Goal: Information Seeking & Learning: Learn about a topic

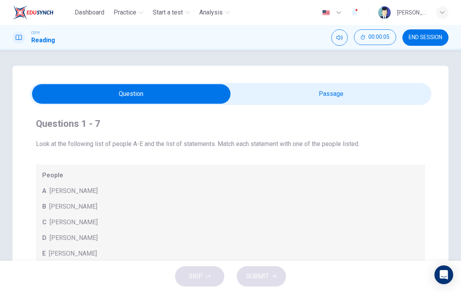
click at [371, 91] on input "checkbox" at bounding box center [131, 94] width 603 height 20
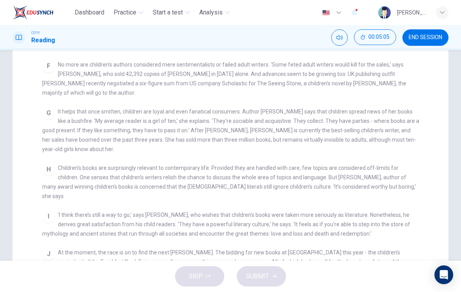
scroll to position [140, 0]
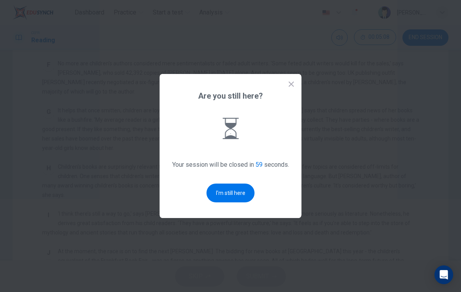
click at [220, 195] on button "I'm still here" at bounding box center [231, 192] width 48 height 19
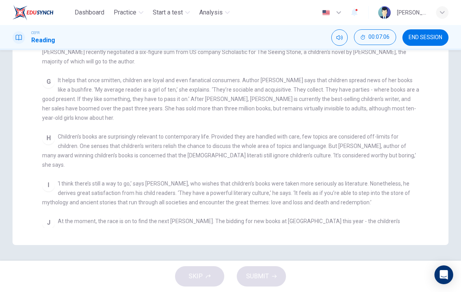
scroll to position [285, 0]
checkbox input "false"
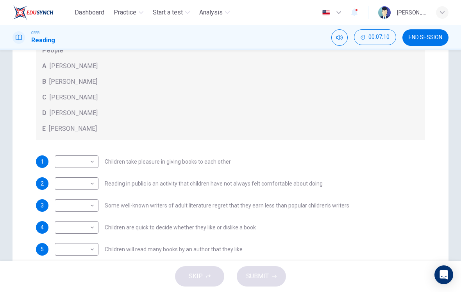
click at [340, 124] on div "E [PERSON_NAME]" at bounding box center [230, 128] width 377 height 9
click at [66, 162] on body "Dashboard Practice Start a test Analysis English en ​ [PERSON_NAME] [PERSON_NAM…" at bounding box center [230, 146] width 461 height 292
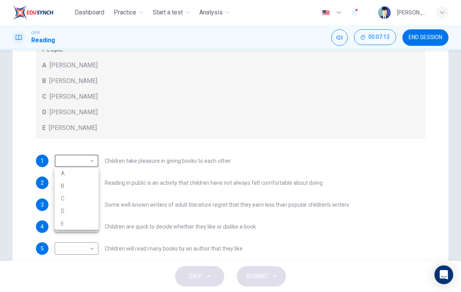
click at [62, 212] on li "D" at bounding box center [77, 210] width 44 height 13
type input "D"
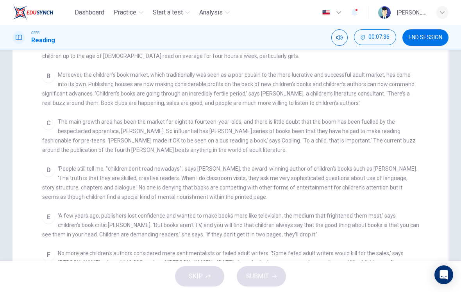
scroll to position [131, 0]
checkbox input "false"
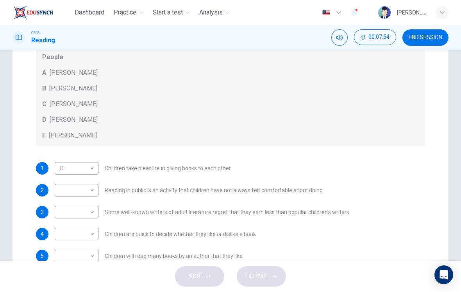
scroll to position [11, 0]
click at [66, 189] on body "Dashboard Practice Start a test Analysis English en ​ [PERSON_NAME] [PERSON_NAM…" at bounding box center [230, 146] width 461 height 292
click at [61, 202] on li "A" at bounding box center [77, 202] width 44 height 13
type input "A"
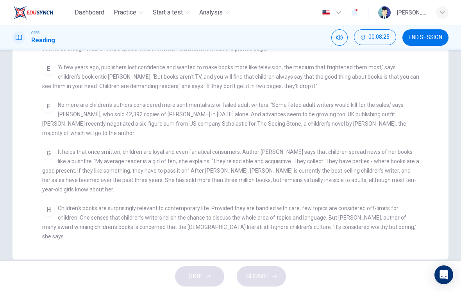
scroll to position [227, 0]
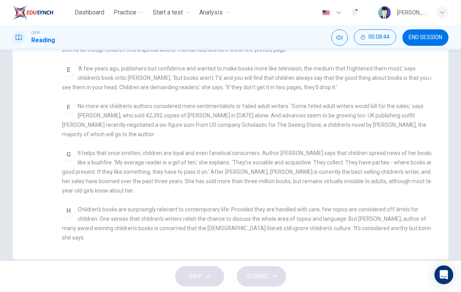
checkbox input "false"
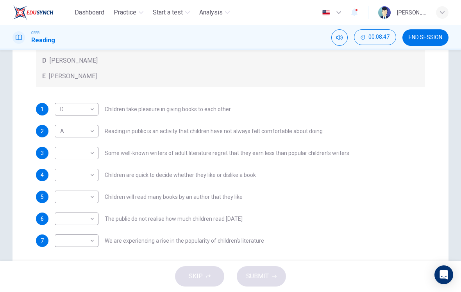
scroll to position [0, 0]
click at [64, 154] on body "Dashboard Practice Start a test Analysis English en ​ [PERSON_NAME] [PERSON_NAM…" at bounding box center [230, 146] width 461 height 292
click at [58, 177] on li "B" at bounding box center [77, 178] width 44 height 13
type input "B"
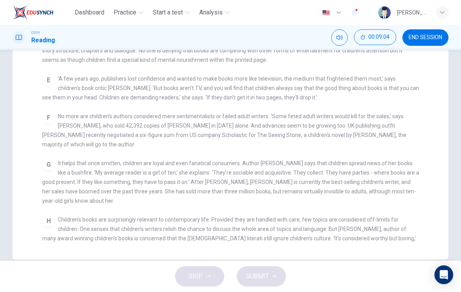
scroll to position [217, 0]
checkbox input "false"
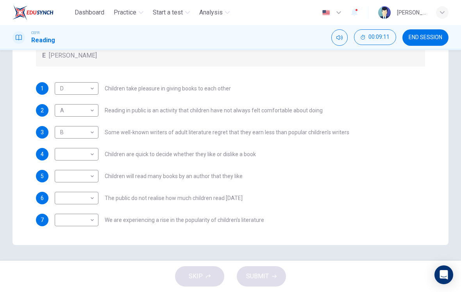
click at [65, 153] on body "Dashboard Practice Start a test Analysis English en ​ [PERSON_NAME] [PERSON_NAM…" at bounding box center [230, 146] width 461 height 292
click at [59, 190] on li "C" at bounding box center [77, 191] width 44 height 13
type input "C"
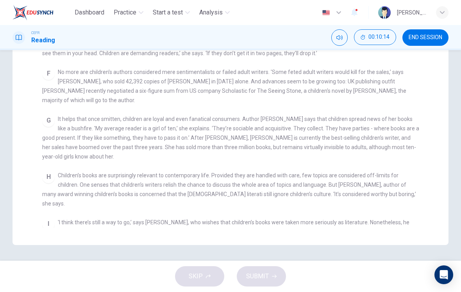
scroll to position [247, 0]
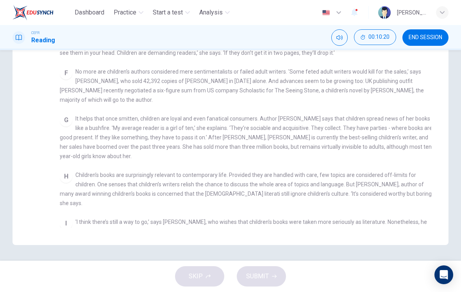
checkbox input "false"
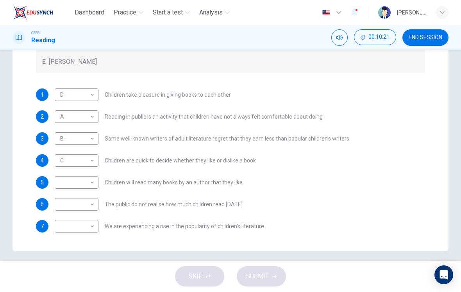
click at [63, 182] on body "Dashboard Practice Start a test Analysis English en ​ [PERSON_NAME] [PERSON_NAM…" at bounding box center [230, 146] width 461 height 292
click at [61, 192] on li "A" at bounding box center [77, 194] width 44 height 13
type input "A"
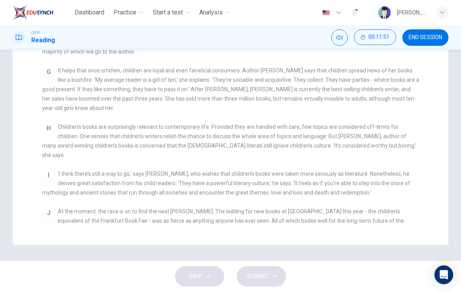
scroll to position [294, 0]
checkbox input "false"
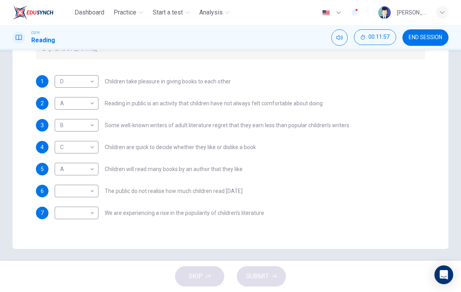
scroll to position [197, 0]
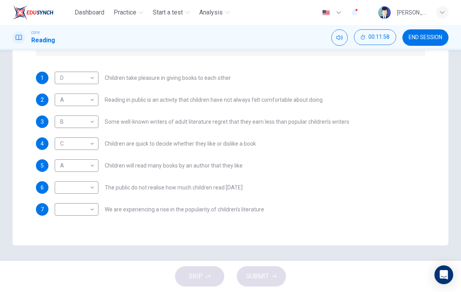
click at [59, 165] on body "Dashboard Practice Start a test Analysis English en ​ [PERSON_NAME] [PERSON_NAM…" at bounding box center [230, 146] width 461 height 292
click at [59, 203] on li "C" at bounding box center [77, 203] width 44 height 13
type input "C"
click at [63, 188] on body "Dashboard Practice Start a test Analysis English en ​ [PERSON_NAME] [PERSON_NAM…" at bounding box center [230, 146] width 461 height 292
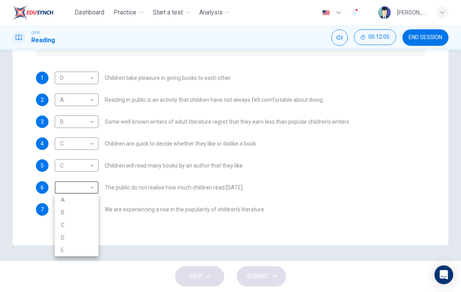
click at [62, 197] on li "A" at bounding box center [77, 200] width 44 height 13
type input "A"
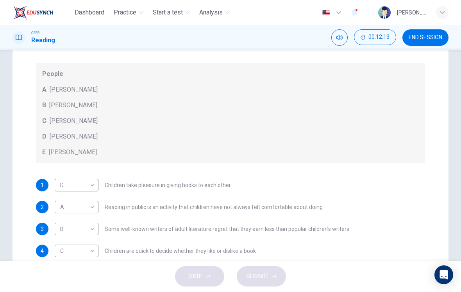
scroll to position [95, 0]
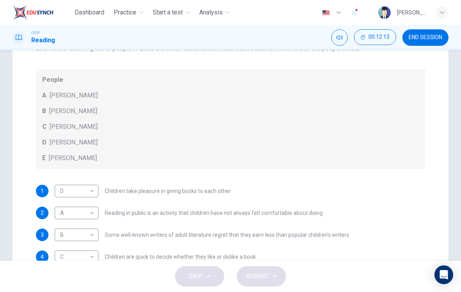
click at [367, 124] on div "C [PERSON_NAME]" at bounding box center [230, 126] width 377 height 9
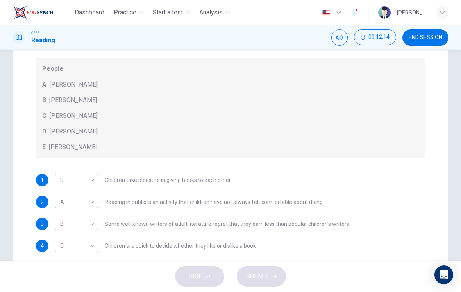
scroll to position [11, 0]
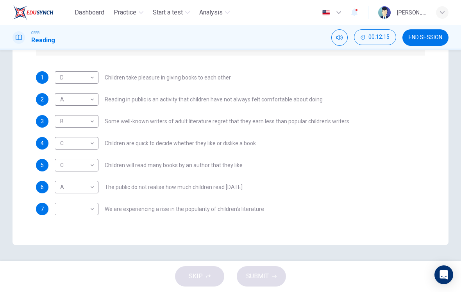
click at [90, 112] on body "Dashboard Practice Start a test Analysis English en ​ [PERSON_NAME] [PERSON_NAM…" at bounding box center [230, 146] width 461 height 292
click at [117, 187] on div at bounding box center [230, 146] width 461 height 292
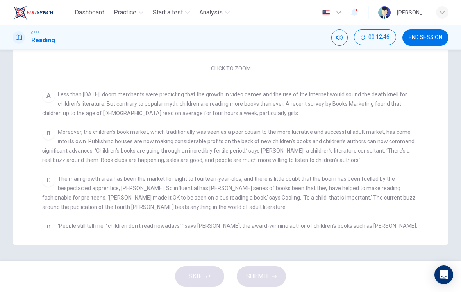
scroll to position [9, 0]
checkbox input "false"
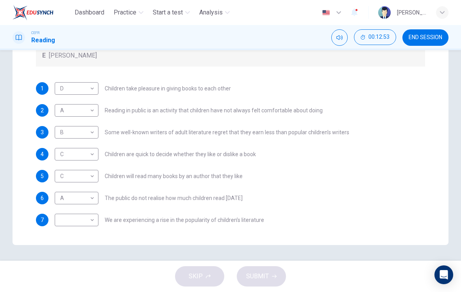
click at [360, 148] on div "4 C C ​ Children are quick to decide whether they like or dislike a book" at bounding box center [230, 154] width 389 height 13
click at [67, 217] on body "Dashboard Practice Start a test Analysis English en ​ [PERSON_NAME] [PERSON_NAM…" at bounding box center [230, 146] width 461 height 292
click at [65, 226] on li "A" at bounding box center [77, 229] width 44 height 13
type input "A"
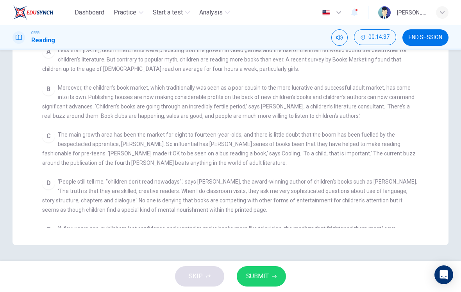
scroll to position [52, 0]
checkbox input "false"
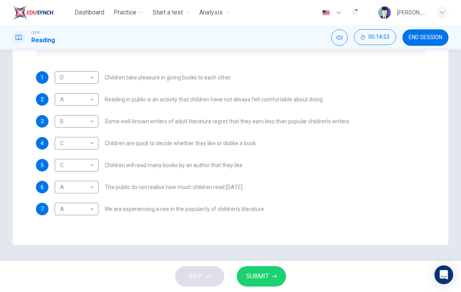
scroll to position [198, 0]
click at [67, 205] on body "Dashboard Practice Start a test Analysis English en ​ [PERSON_NAME] [PERSON_NAM…" at bounding box center [230, 146] width 461 height 292
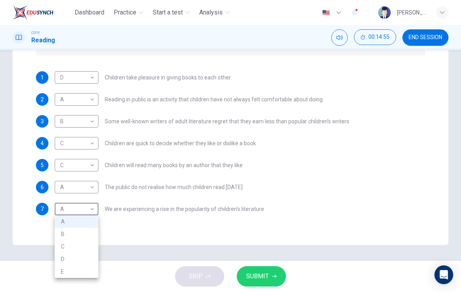
click at [63, 228] on li "B" at bounding box center [77, 234] width 44 height 13
type input "B"
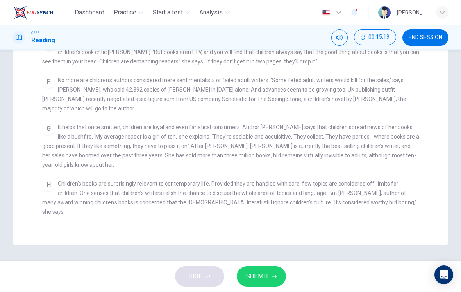
scroll to position [236, 0]
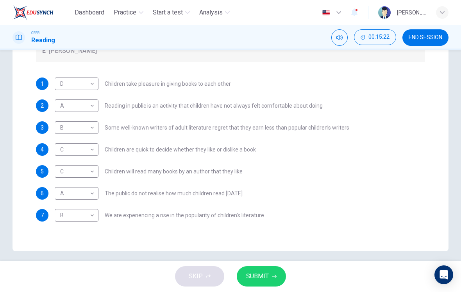
click at [265, 277] on span "SUBMIT" at bounding box center [257, 276] width 23 height 11
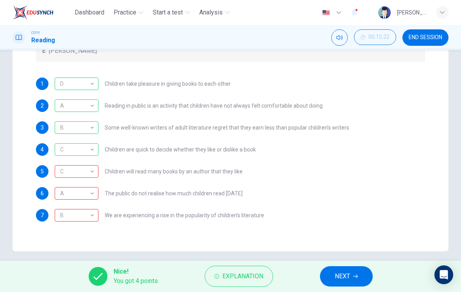
click at [64, 211] on div "B" at bounding box center [75, 215] width 41 height 22
click at [64, 195] on div "A" at bounding box center [75, 193] width 41 height 22
click at [63, 171] on div "C" at bounding box center [75, 171] width 41 height 22
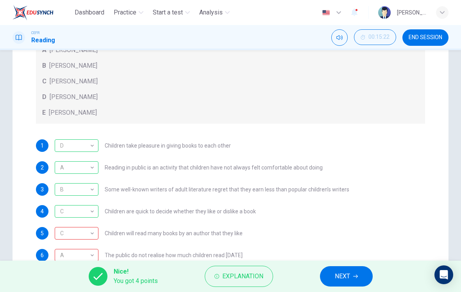
scroll to position [11, 0]
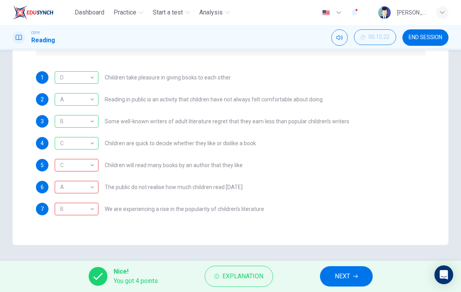
click at [323, 104] on div "1 D D ​ Children take pleasure in giving books to each other 2 A A ​ Reading in…" at bounding box center [230, 143] width 389 height 144
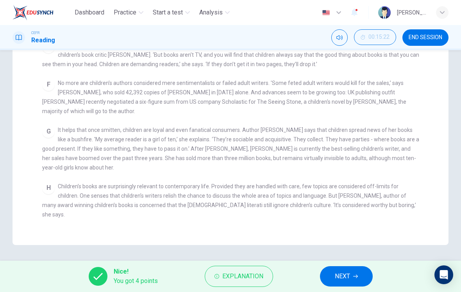
scroll to position [192, 0]
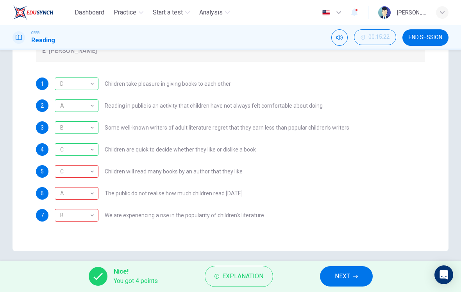
click at [66, 215] on div "B" at bounding box center [75, 215] width 41 height 22
click at [57, 194] on div "A" at bounding box center [75, 193] width 41 height 22
click at [63, 195] on div "A" at bounding box center [75, 193] width 41 height 22
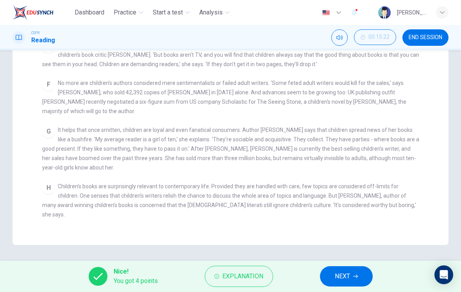
checkbox input "false"
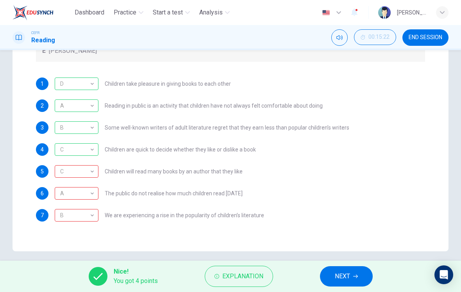
click at [216, 274] on icon "button" at bounding box center [217, 276] width 5 height 5
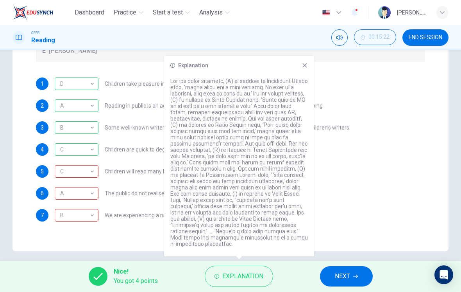
click at [357, 155] on div "4 C C ​ Children are quick to decide whether they like or dislike a book" at bounding box center [230, 149] width 389 height 13
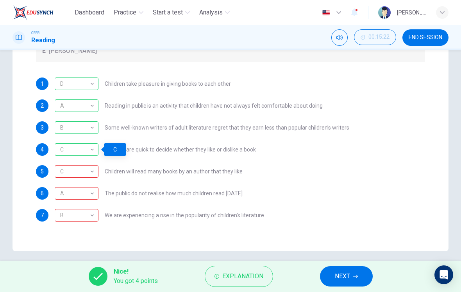
click at [234, 278] on span "Explanation" at bounding box center [242, 276] width 41 height 11
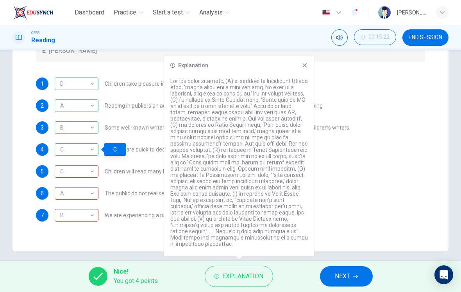
click at [353, 271] on button "NEXT" at bounding box center [346, 276] width 53 height 20
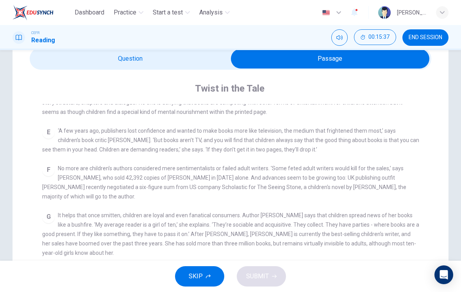
scroll to position [307, 0]
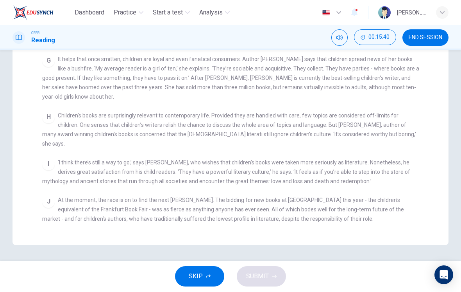
click at [361, 133] on div "CLICK TO ZOOM Click to Zoom A Less than [DATE], doom merchants were predicting …" at bounding box center [235, 88] width 387 height 280
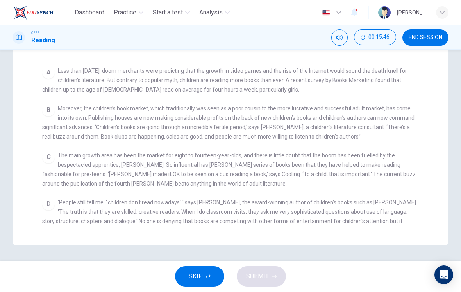
scroll to position [33, 0]
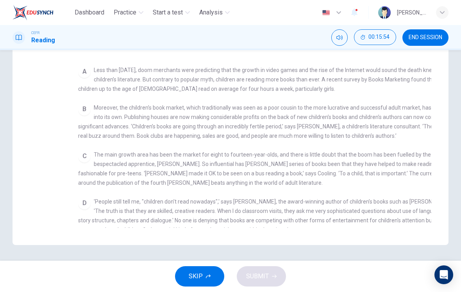
checkbox input "false"
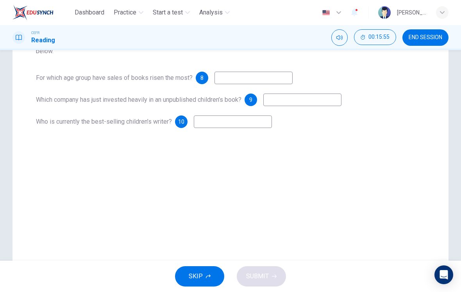
scroll to position [92, 0]
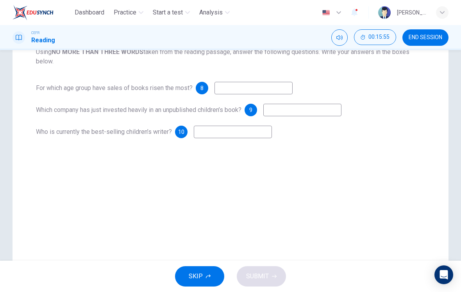
click at [241, 92] on input at bounding box center [254, 88] width 78 height 13
click at [256, 89] on input at bounding box center [254, 88] width 78 height 13
click at [256, 91] on input at bounding box center [254, 88] width 78 height 13
click at [244, 94] on input at bounding box center [254, 88] width 78 height 13
click at [246, 163] on div "Questions 8 - 10 Using NO MORE THAN THREE WORDS taken from the reading passage,…" at bounding box center [231, 131] width 436 height 314
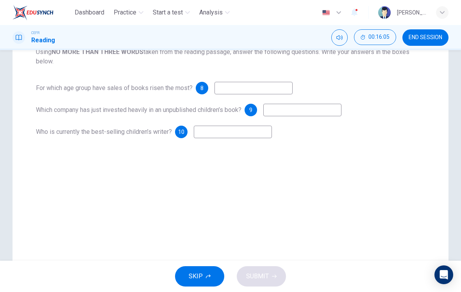
click at [253, 90] on input at bounding box center [254, 88] width 78 height 13
click at [254, 88] on input at bounding box center [254, 88] width 78 height 13
click at [185, 236] on div "Questions 8 - 10 Using NO MORE THAN THREE WORDS taken from the reading passage,…" at bounding box center [231, 131] width 436 height 314
click at [241, 91] on input at bounding box center [254, 88] width 78 height 13
type input "eight to fourteenth-year-olds"
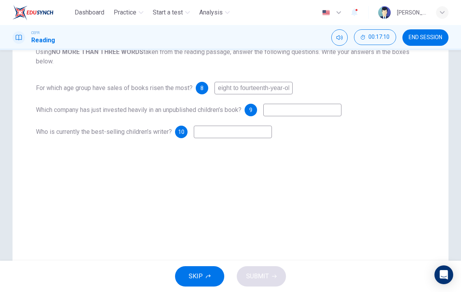
click at [302, 109] on input at bounding box center [303, 110] width 78 height 13
click at [273, 162] on div "Questions 8 - 10 Using NO MORE THAN THREE WORDS taken from the reading passage,…" at bounding box center [231, 131] width 436 height 314
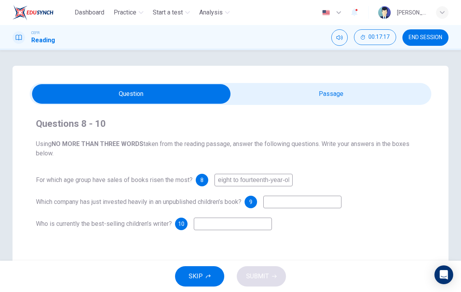
scroll to position [0, 0]
click at [363, 91] on input "checkbox" at bounding box center [131, 94] width 603 height 20
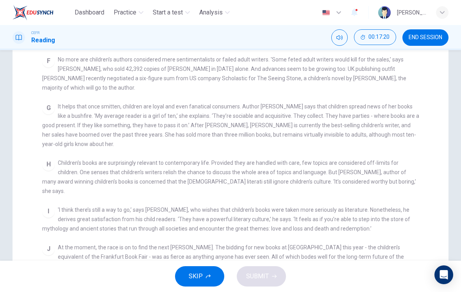
scroll to position [146, 0]
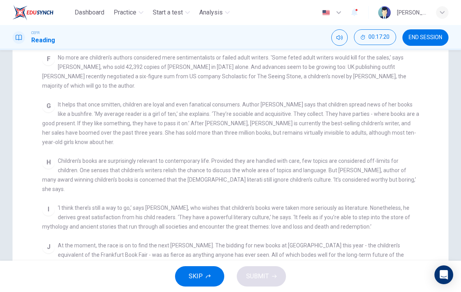
click at [50, 111] on div "G It helps that once smitten, children are loyal and even fanatical consumers. …" at bounding box center [230, 123] width 377 height 47
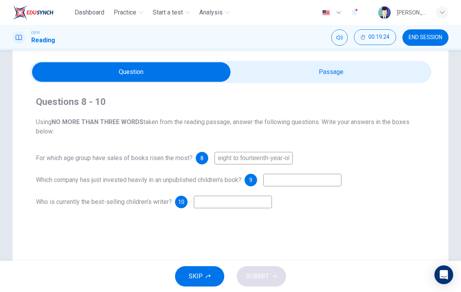
scroll to position [16, 0]
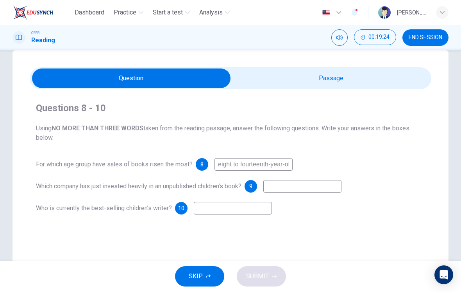
click at [369, 80] on input "checkbox" at bounding box center [131, 78] width 603 height 20
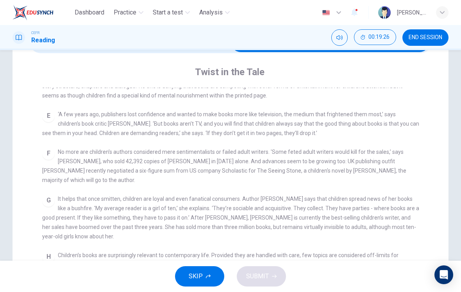
scroll to position [307, 0]
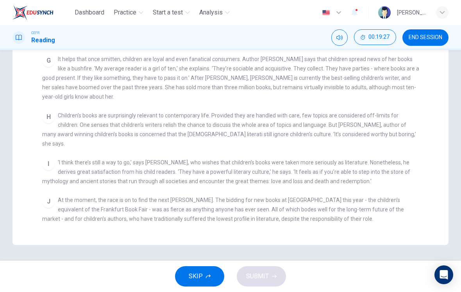
click at [368, 158] on div "I 'I think there’s still a way to go,’ says [PERSON_NAME], who wishes that chil…" at bounding box center [230, 172] width 377 height 28
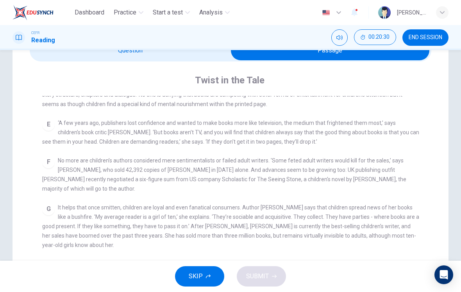
scroll to position [38, 0]
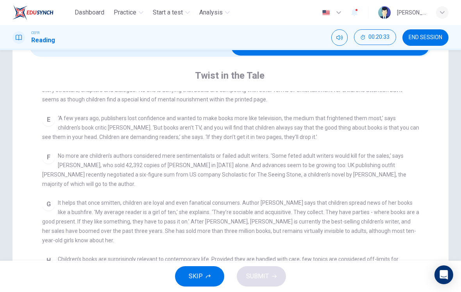
click at [398, 121] on span "‘A few years ago, publishers lost confidence and wanted to make books more like…" at bounding box center [230, 127] width 377 height 25
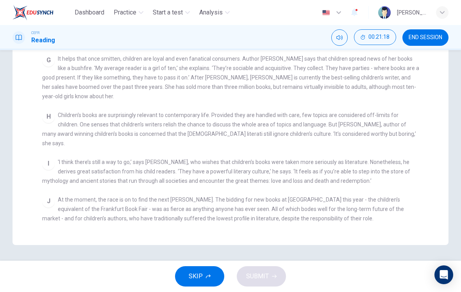
scroll to position [307, 0]
checkbox input "false"
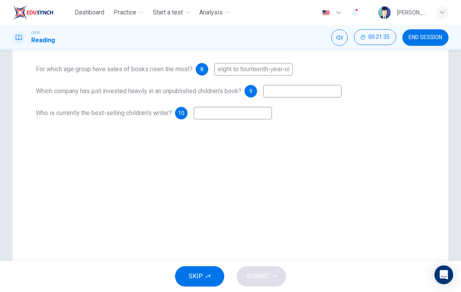
scroll to position [110, 0]
click at [246, 111] on input at bounding box center [233, 113] width 78 height 13
type input "[PERSON_NAME]"
click at [300, 97] on input at bounding box center [303, 91] width 78 height 13
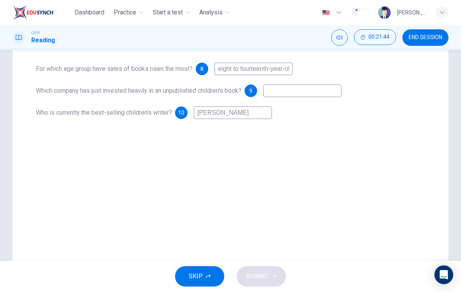
click at [307, 165] on div "Questions 8 - 10 Using NO MORE THAN THREE WORDS taken from the reading passage,…" at bounding box center [231, 112] width 436 height 314
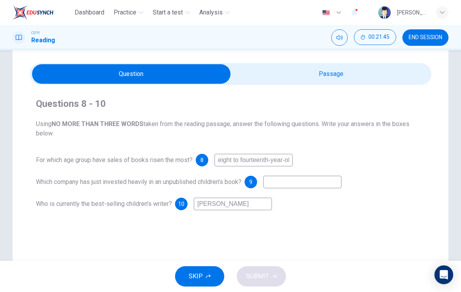
scroll to position [17, 0]
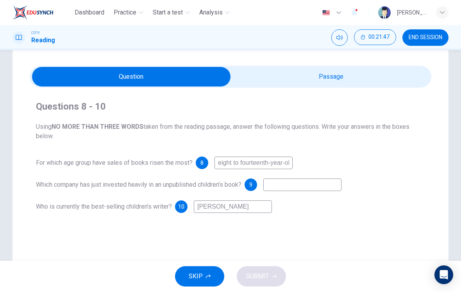
click at [331, 82] on input "checkbox" at bounding box center [131, 77] width 603 height 20
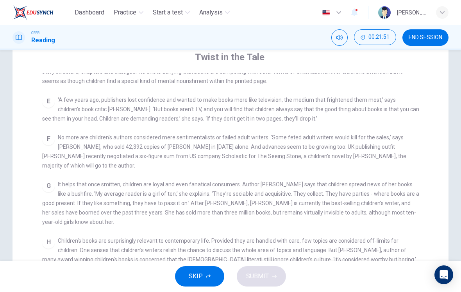
scroll to position [69, 0]
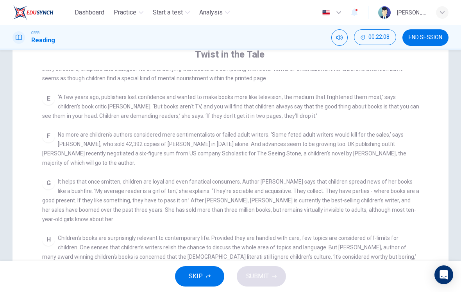
checkbox input "false"
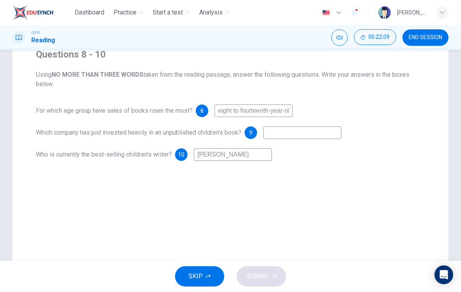
click at [289, 127] on input at bounding box center [303, 132] width 78 height 13
type input "US company Scholastic"
click at [291, 188] on div "Questions 8 - 10 Using NO MORE THAN THREE WORDS taken from the reading passage,…" at bounding box center [231, 153] width 436 height 314
click at [263, 276] on span "SUBMIT" at bounding box center [257, 276] width 23 height 11
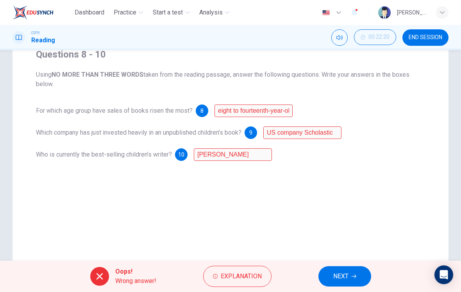
click at [241, 268] on button "Explanation" at bounding box center [237, 275] width 68 height 21
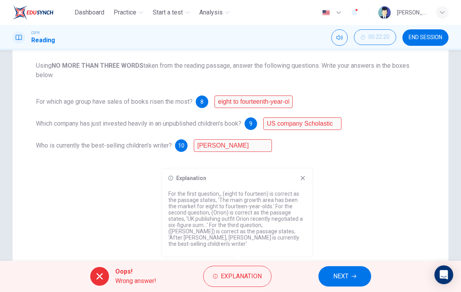
scroll to position [79, 0]
click at [356, 280] on button "NEXT" at bounding box center [345, 276] width 53 height 20
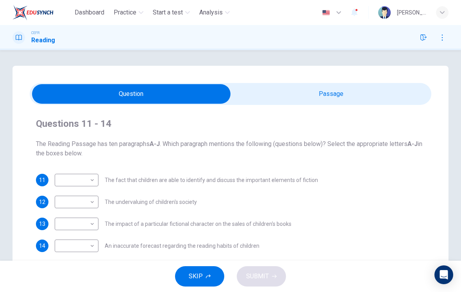
scroll to position [0, 0]
click at [353, 95] on input "checkbox" at bounding box center [131, 94] width 603 height 20
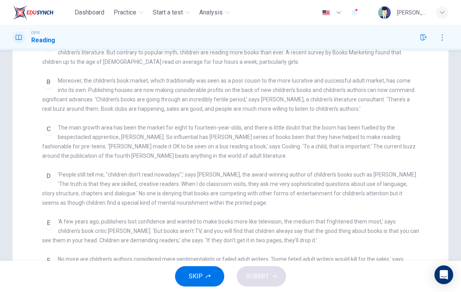
scroll to position [140, 0]
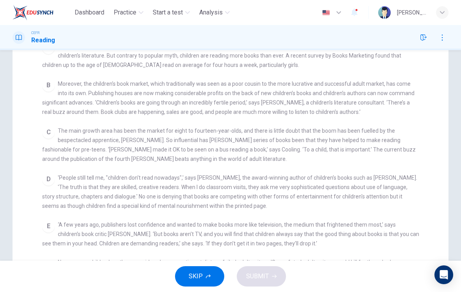
checkbox input "false"
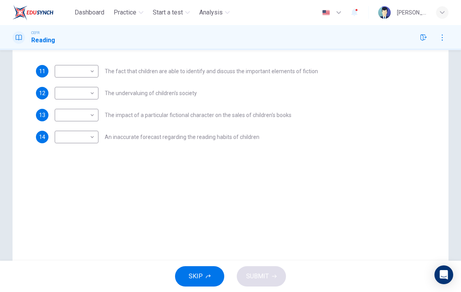
click at [68, 70] on body "Dashboard Practice Start a test Analysis English en ​ [PERSON_NAME] [PERSON_NAM…" at bounding box center [230, 146] width 461 height 292
click at [76, 123] on li "D" at bounding box center [77, 121] width 44 height 13
type input "D"
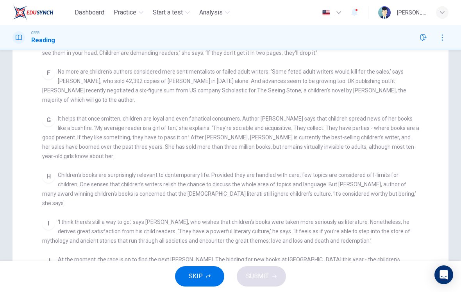
scroll to position [149, 0]
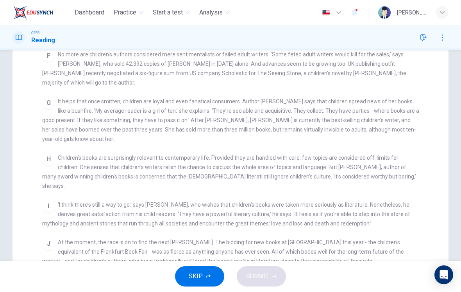
click at [371, 164] on div "H Children’s books are surprisingly relevant to contemporary life. Provided the…" at bounding box center [230, 172] width 377 height 38
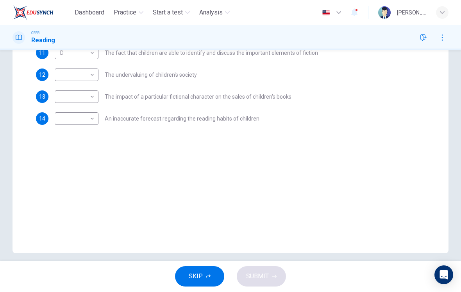
scroll to position [129, 0]
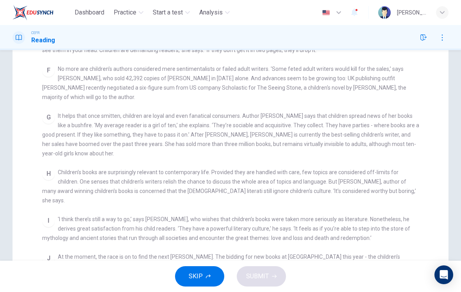
click at [370, 182] on span "Children’s books are surprisingly relevant to contemporary life. Provided they …" at bounding box center [229, 186] width 374 height 34
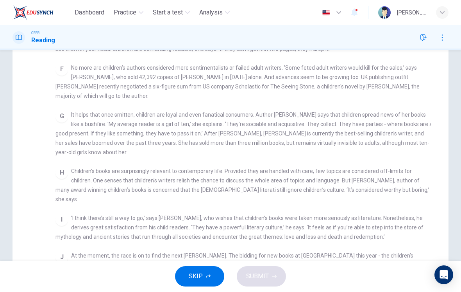
checkbox input "false"
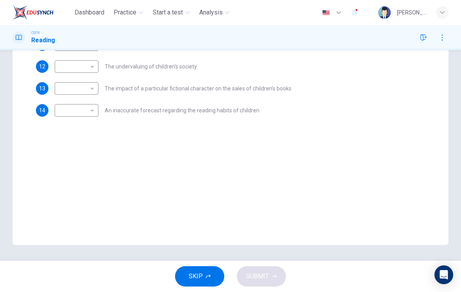
scroll to position [120, 0]
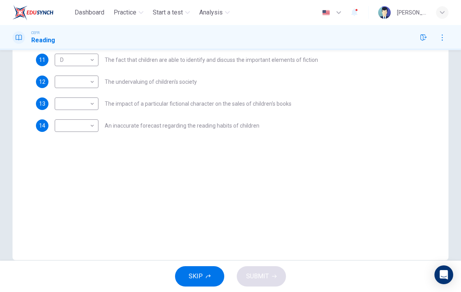
click at [77, 82] on body "Dashboard Practice Start a test Analysis English en ​ [PERSON_NAME] [PERSON_NAM…" at bounding box center [230, 146] width 461 height 292
click at [73, 180] on li "H" at bounding box center [77, 182] width 44 height 13
type input "H"
click at [369, 183] on div "Questions 11 - 14 The Reading Passage has ten paragraphs A-J . Which paragraph …" at bounding box center [231, 103] width 436 height 314
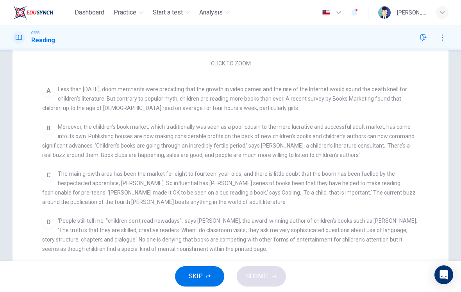
scroll to position [133, 0]
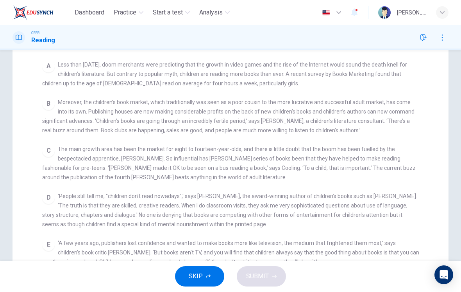
checkbox input "false"
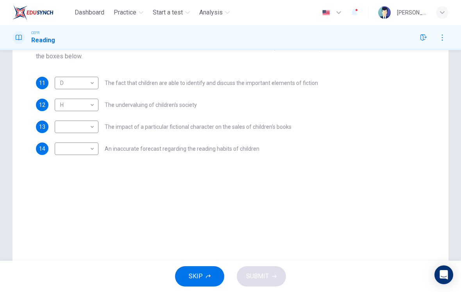
click at [72, 125] on body "Dashboard Practice Start a test Analysis English en ​ [PERSON_NAME] [PERSON_NAM…" at bounding box center [230, 146] width 461 height 292
click at [61, 160] on li "C" at bounding box center [77, 164] width 44 height 13
type input "C"
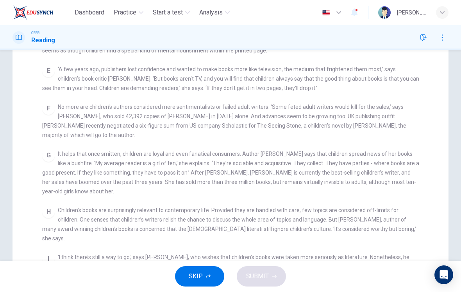
scroll to position [99, 0]
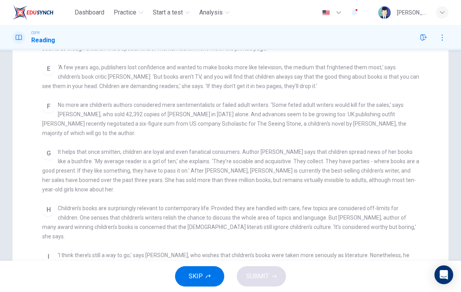
click at [379, 203] on div "CLICK TO ZOOM Click to Zoom A Less than [DATE], doom merchants were predicting …" at bounding box center [235, 180] width 387 height 280
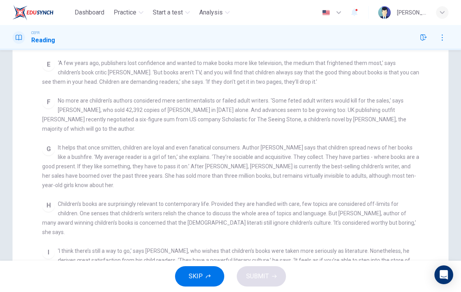
click at [383, 200] on div "H Children’s books are surprisingly relevant to contemporary life. Provided the…" at bounding box center [230, 218] width 377 height 38
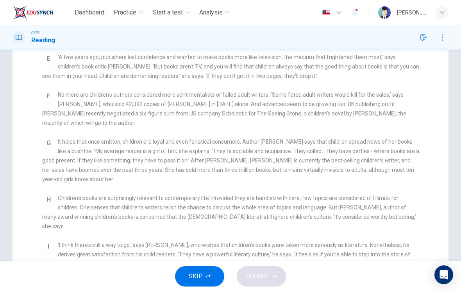
click at [385, 202] on span "Children’s books are surprisingly relevant to contemporary life. Provided they …" at bounding box center [229, 212] width 374 height 34
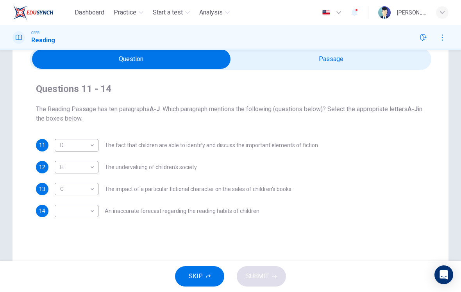
scroll to position [17, 0]
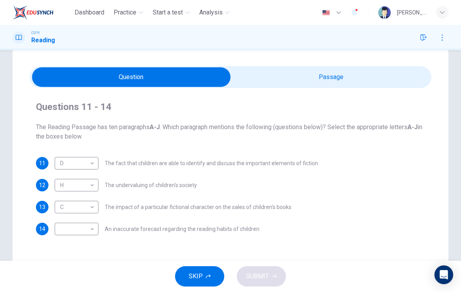
click at [354, 86] on input "checkbox" at bounding box center [131, 77] width 603 height 20
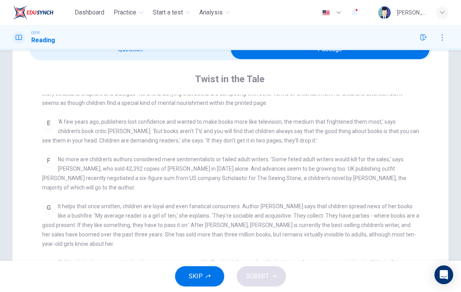
scroll to position [94, 0]
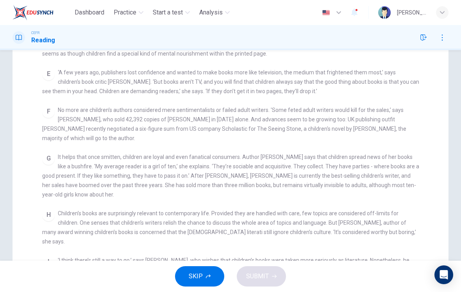
click at [239, 204] on div "CLICK TO ZOOM Click to Zoom A Less than [DATE], doom merchants were predicting …" at bounding box center [235, 185] width 387 height 280
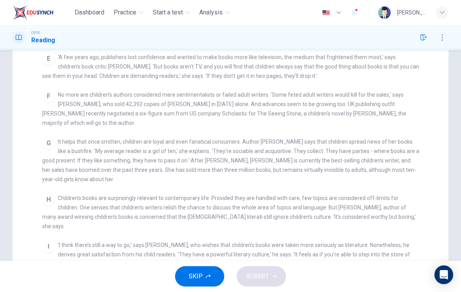
scroll to position [112, 0]
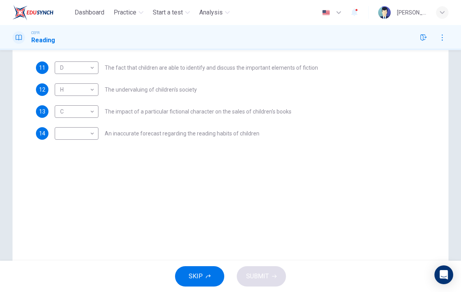
click at [235, 200] on div "Questions 11 - 14 The Reading Passage has ten paragraphs A-J . Which paragraph …" at bounding box center [231, 110] width 436 height 314
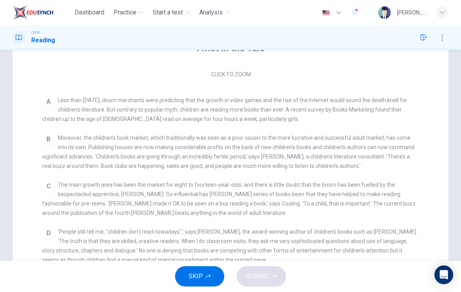
scroll to position [119, 0]
checkbox input "false"
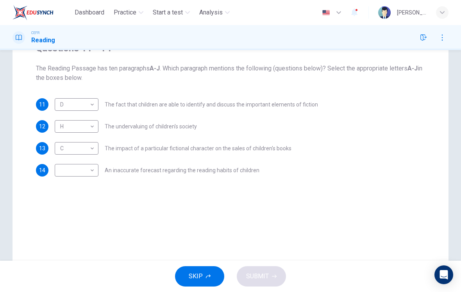
click at [69, 165] on body "Dashboard Practice Start a test Analysis English en ​ [PERSON_NAME] [PERSON_NAM…" at bounding box center [230, 146] width 461 height 292
click at [84, 160] on li "A" at bounding box center [77, 166] width 44 height 13
type input "A"
click at [268, 274] on span "SUBMIT" at bounding box center [257, 276] width 23 height 11
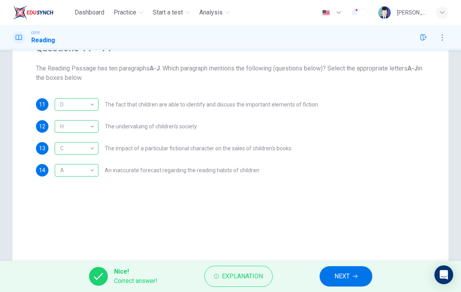
click at [347, 280] on span "NEXT" at bounding box center [342, 276] width 15 height 11
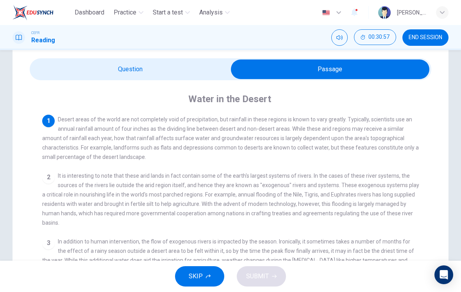
scroll to position [0, 0]
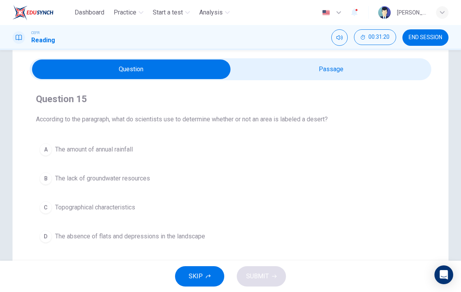
click at [51, 151] on div "A" at bounding box center [45, 149] width 13 height 13
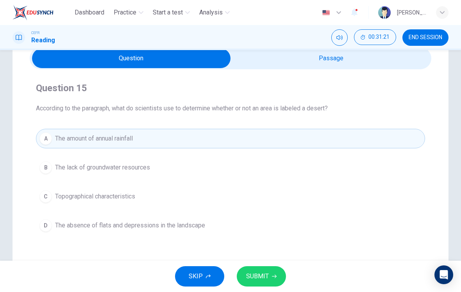
scroll to position [43, 0]
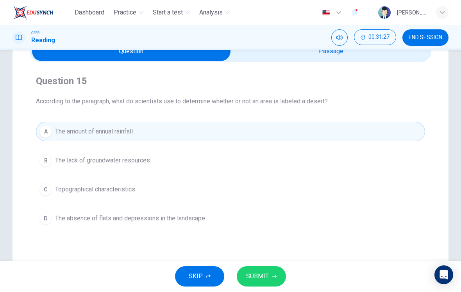
click at [266, 272] on span "SUBMIT" at bounding box center [257, 276] width 23 height 11
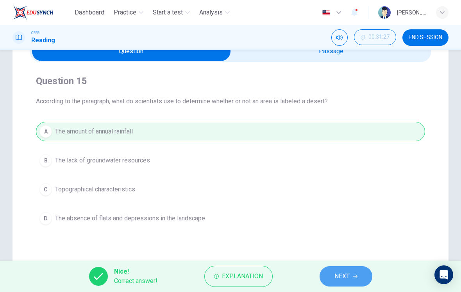
scroll to position [24, 0]
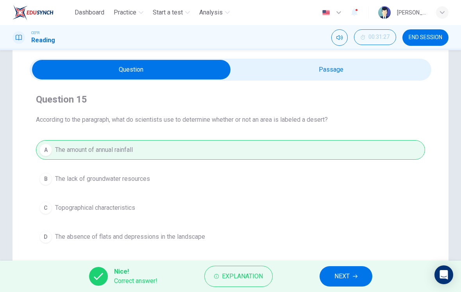
click at [341, 271] on span "NEXT" at bounding box center [342, 276] width 15 height 11
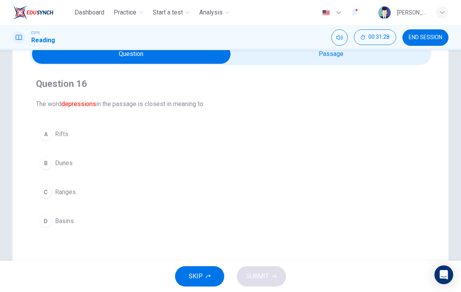
scroll to position [41, 0]
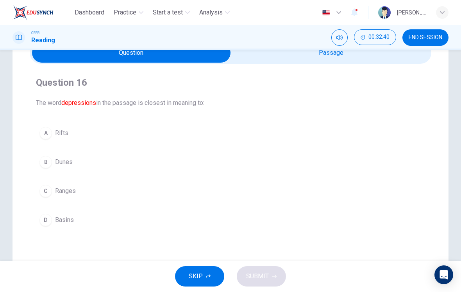
click at [47, 220] on div "D" at bounding box center [45, 219] width 13 height 13
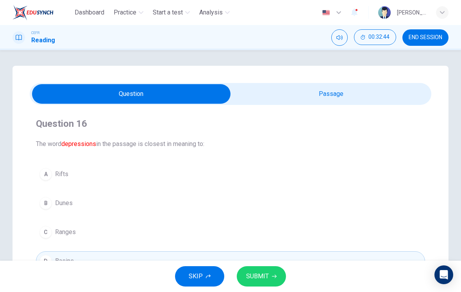
scroll to position [0, 0]
click at [375, 95] on input "checkbox" at bounding box center [131, 94] width 603 height 20
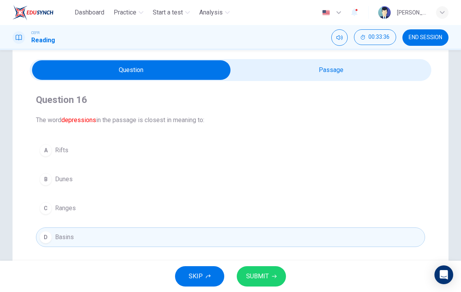
scroll to position [24, 0]
click at [258, 267] on button "SUBMIT" at bounding box center [261, 276] width 49 height 20
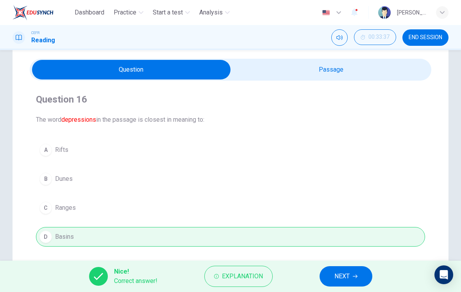
click at [350, 281] on span "NEXT" at bounding box center [342, 276] width 15 height 11
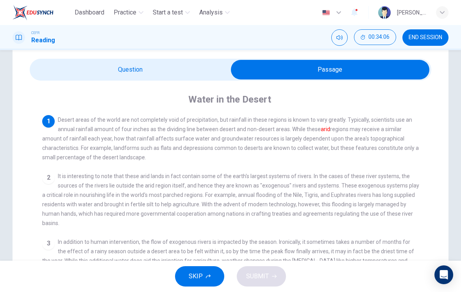
click at [96, 75] on input "checkbox" at bounding box center [330, 70] width 603 height 20
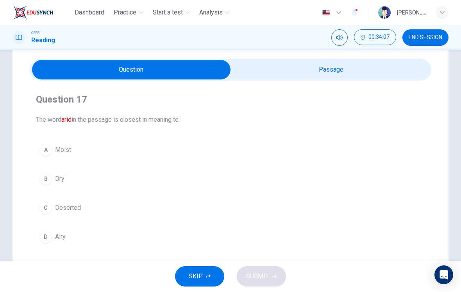
click at [46, 180] on div "B" at bounding box center [45, 178] width 13 height 13
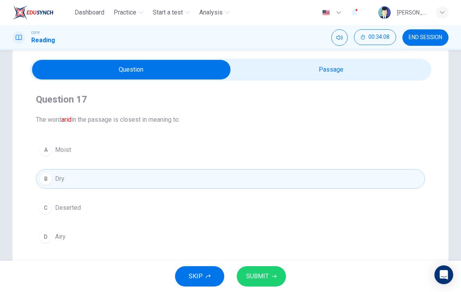
click at [268, 274] on span "SUBMIT" at bounding box center [257, 276] width 23 height 11
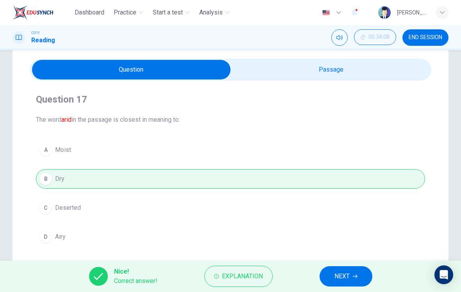
click at [341, 275] on span "NEXT" at bounding box center [342, 276] width 15 height 11
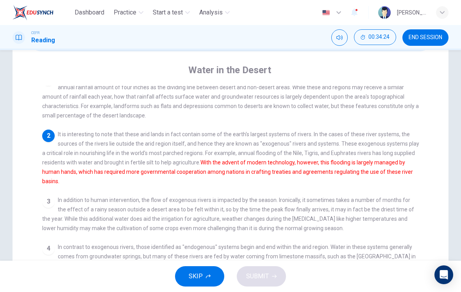
scroll to position [20, 0]
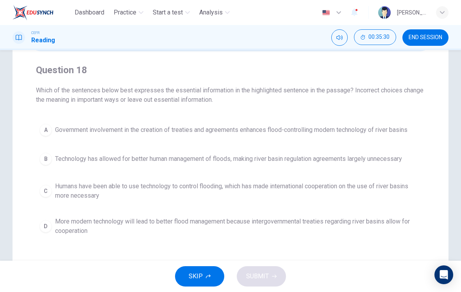
click at [348, 134] on span "Government involvement in the creation of treaties and agreements enhances floo…" at bounding box center [231, 129] width 353 height 9
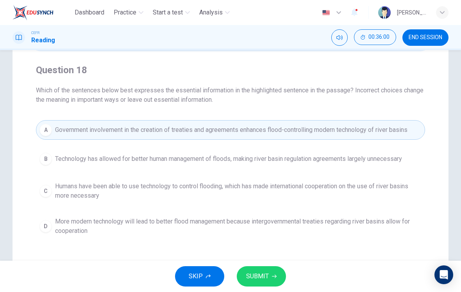
click at [332, 189] on span "Humans have been able to use technology to control flooding, which has made int…" at bounding box center [238, 190] width 367 height 19
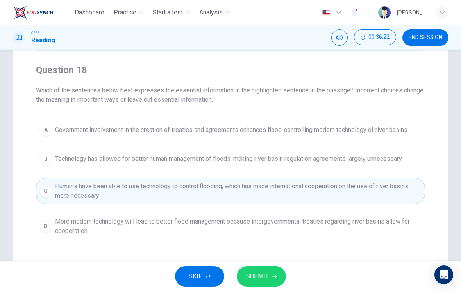
click at [267, 277] on span "SUBMIT" at bounding box center [257, 276] width 23 height 11
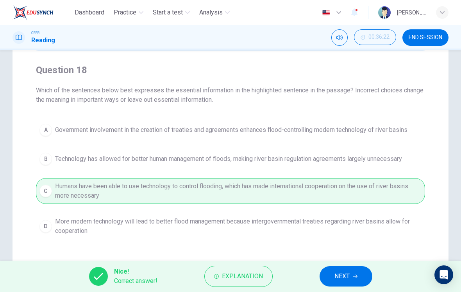
click at [348, 280] on span "NEXT" at bounding box center [342, 276] width 15 height 11
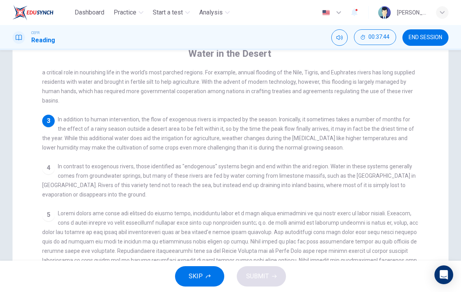
scroll to position [89, 0]
click at [252, 216] on span at bounding box center [230, 246] width 376 height 72
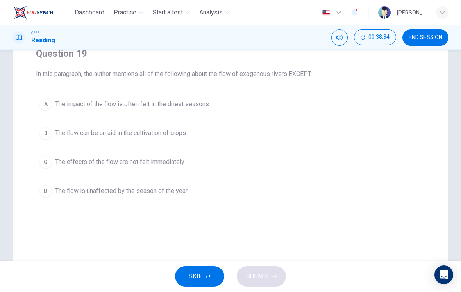
click at [166, 171] on button "C The effects of the flow are not felt immediately" at bounding box center [230, 162] width 389 height 20
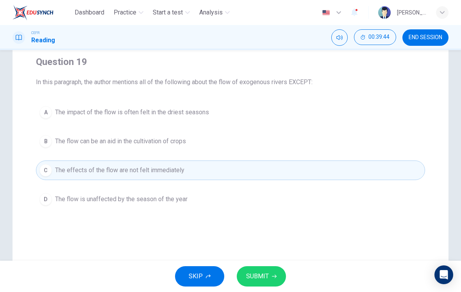
scroll to position [61, 0]
click at [186, 143] on span "The flow can be an aid in the cultivation of crops" at bounding box center [120, 142] width 131 height 9
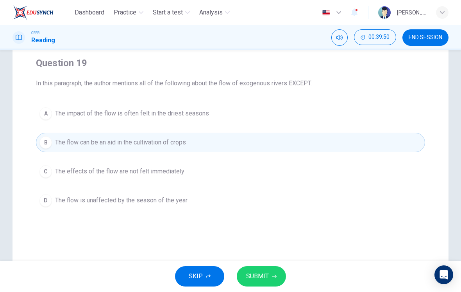
click at [173, 109] on span "The impact of the flow is often felt in the driest seasons" at bounding box center [132, 113] width 154 height 9
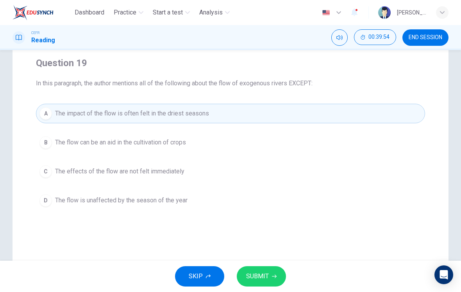
click at [181, 205] on button "D The flow is unaffected by the season of the year" at bounding box center [230, 200] width 389 height 20
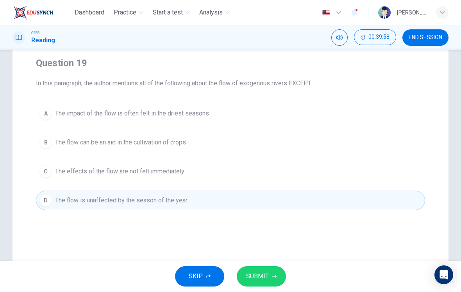
click at [254, 269] on button "SUBMIT" at bounding box center [261, 276] width 49 height 20
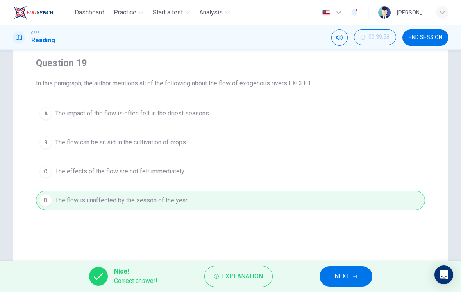
click at [325, 279] on button "NEXT" at bounding box center [346, 276] width 53 height 20
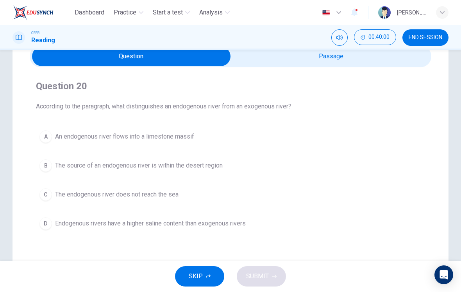
scroll to position [38, 0]
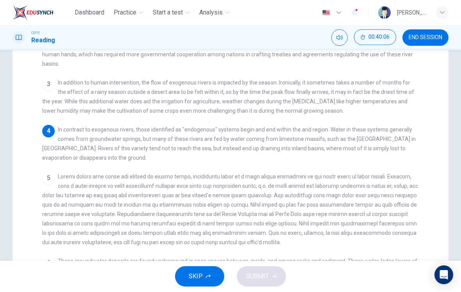
click at [285, 208] on span at bounding box center [230, 209] width 376 height 72
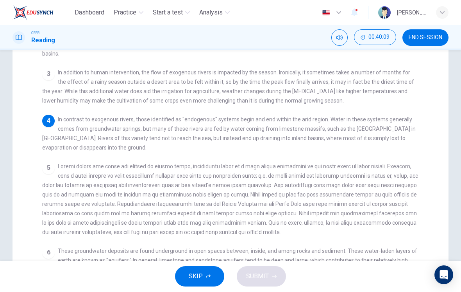
scroll to position [118, 0]
click at [281, 210] on span at bounding box center [230, 198] width 376 height 72
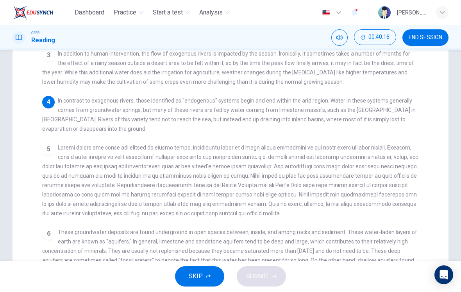
scroll to position [137, 0]
click at [290, 209] on div "5" at bounding box center [230, 179] width 377 height 75
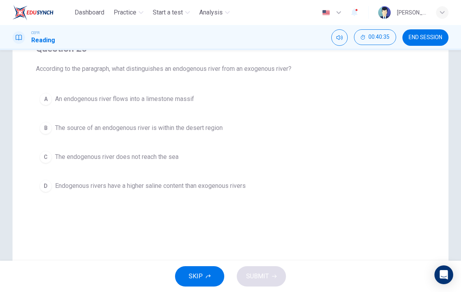
scroll to position [73, 0]
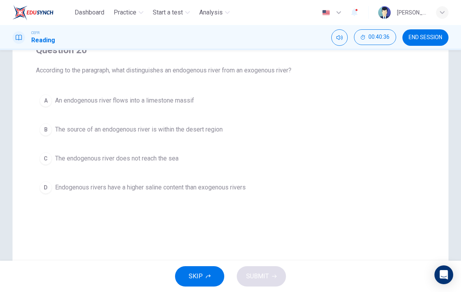
click at [176, 161] on span "The endogenous river does not reach the sea" at bounding box center [117, 158] width 124 height 9
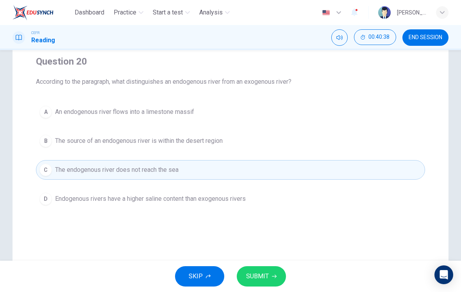
scroll to position [61, 0]
click at [210, 145] on span "The source of an endogenous river is within the desert region" at bounding box center [139, 141] width 168 height 9
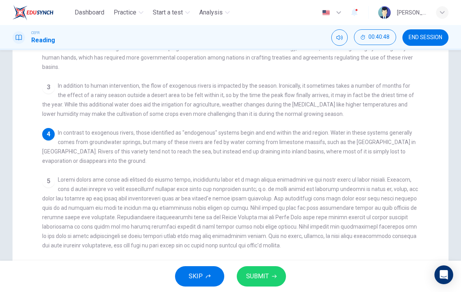
scroll to position [121, 0]
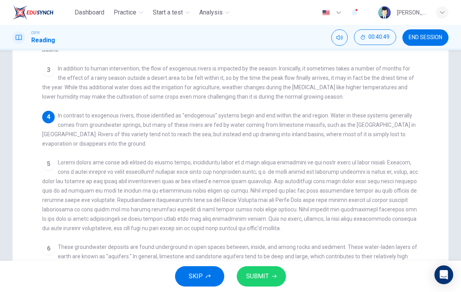
click at [323, 214] on span at bounding box center [230, 195] width 376 height 72
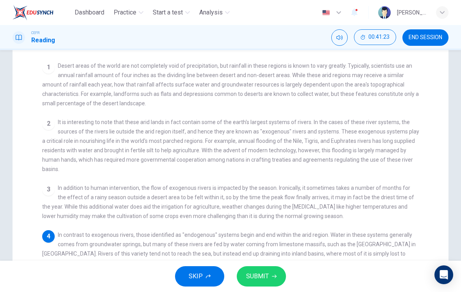
scroll to position [34, 0]
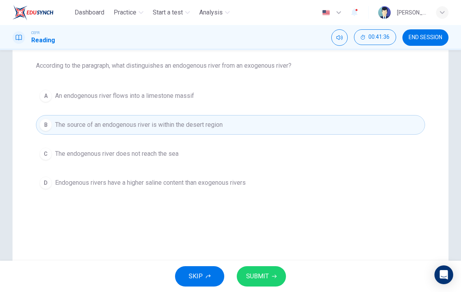
click at [275, 275] on icon "button" at bounding box center [274, 276] width 5 height 4
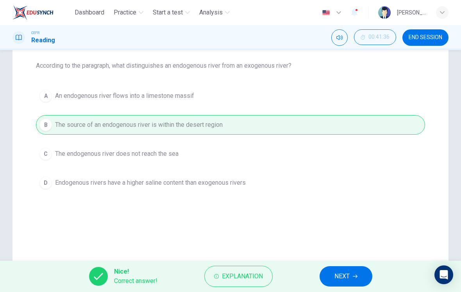
click at [351, 274] on button "NEXT" at bounding box center [346, 276] width 53 height 20
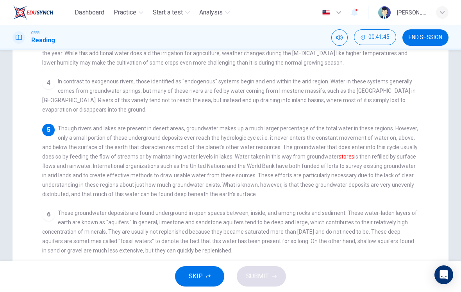
scroll to position [164, 0]
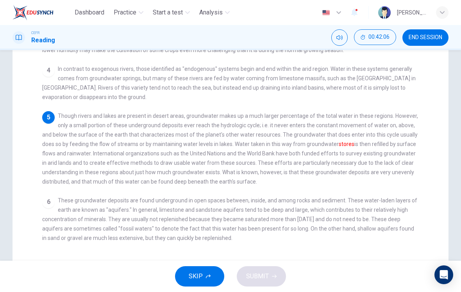
click at [372, 162] on span "Though rivers and lakes are present in desert areas, groundwater makes up a muc…" at bounding box center [230, 149] width 376 height 72
click at [371, 165] on span "Though rivers and lakes are present in desert areas, groundwater makes up a muc…" at bounding box center [230, 149] width 376 height 72
click at [374, 164] on div "5 Though rivers and lakes are present in desert areas, groundwater makes up a m…" at bounding box center [230, 147] width 377 height 75
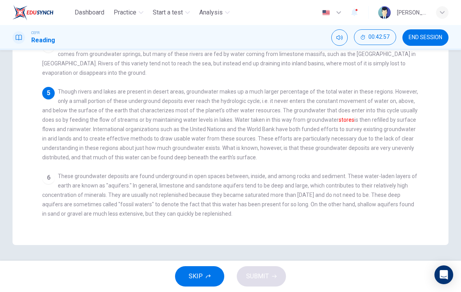
click at [372, 161] on div "1 Desert areas of the world are not completely void of precipitation, but rainf…" at bounding box center [235, 88] width 387 height 280
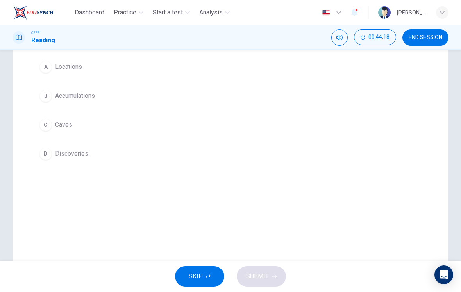
scroll to position [79, 0]
click at [91, 128] on button "B Accumulations" at bounding box center [230, 124] width 389 height 20
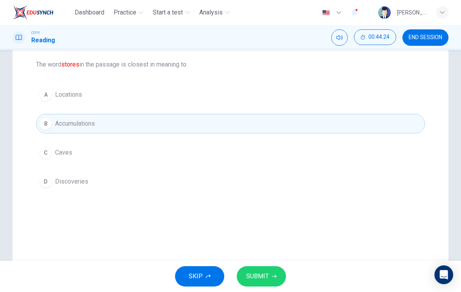
click at [267, 271] on span "SUBMIT" at bounding box center [257, 276] width 23 height 11
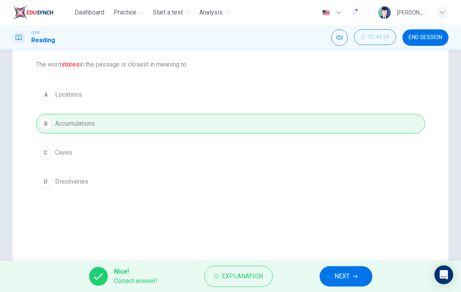
click at [348, 275] on span "NEXT" at bounding box center [342, 276] width 15 height 11
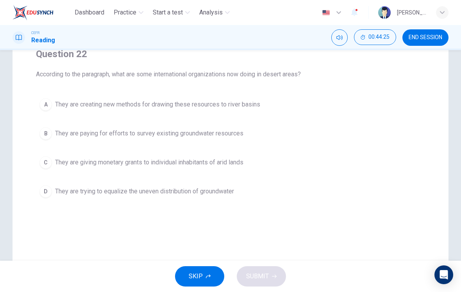
scroll to position [61, 0]
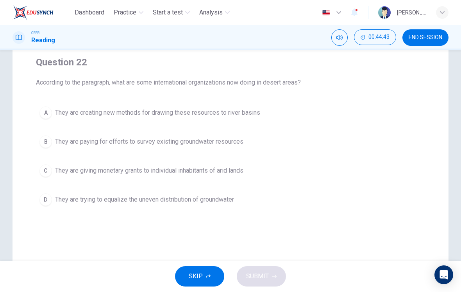
click at [232, 134] on button "B They are paying for efforts to survey existing groundwater resources" at bounding box center [230, 142] width 389 height 20
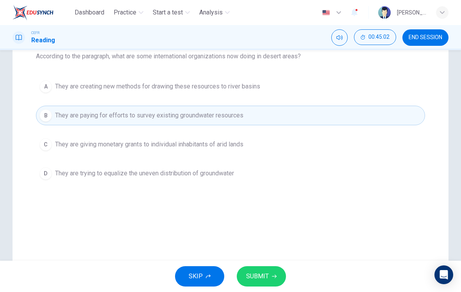
scroll to position [79, 0]
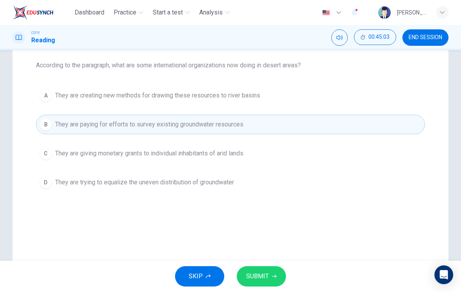
click at [285, 99] on button "A They are creating new methods for drawing these resources to river basins" at bounding box center [230, 96] width 389 height 20
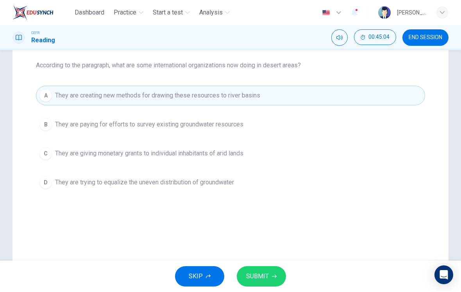
click at [254, 132] on button "B They are paying for efforts to survey existing groundwater resources" at bounding box center [230, 125] width 389 height 20
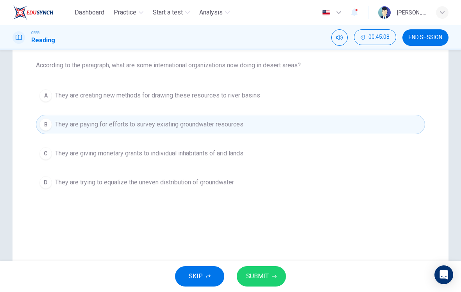
click at [266, 277] on span "SUBMIT" at bounding box center [257, 276] width 23 height 11
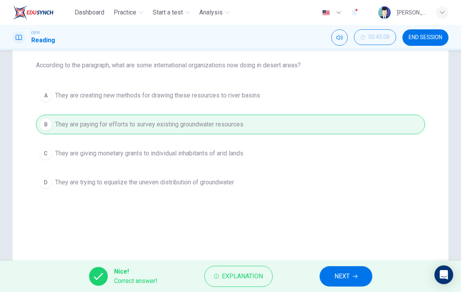
click at [345, 275] on span "NEXT" at bounding box center [342, 276] width 15 height 11
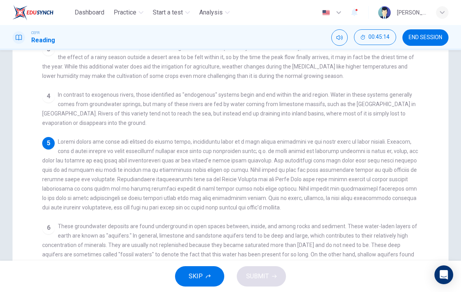
scroll to position [147, 0]
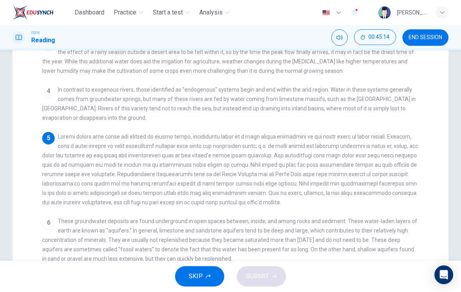
click at [350, 179] on span at bounding box center [230, 169] width 376 height 72
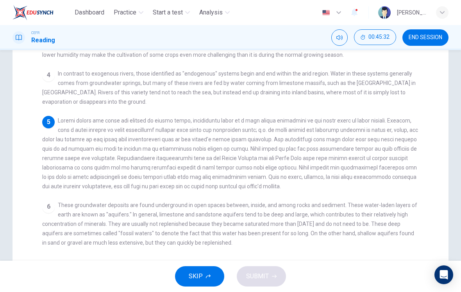
scroll to position [167, 0]
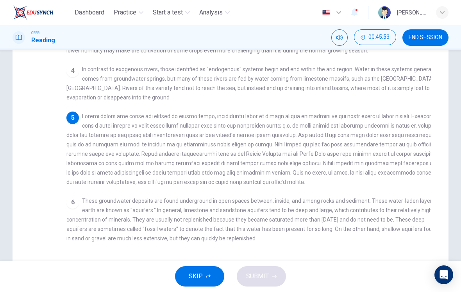
checkbox input "false"
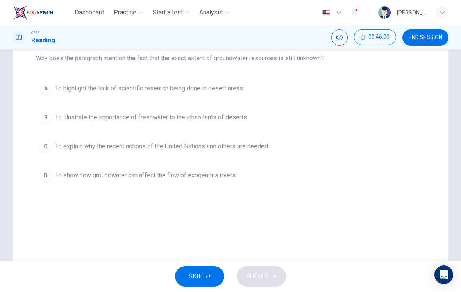
scroll to position [81, 0]
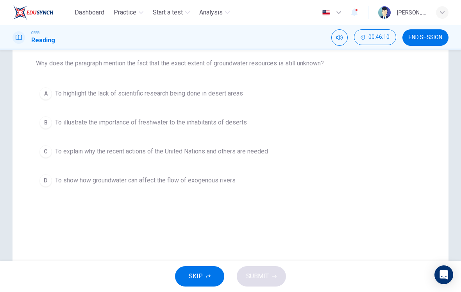
click at [265, 152] on span "To explain why the recent actions of the United Nations and others are needed" at bounding box center [161, 151] width 213 height 9
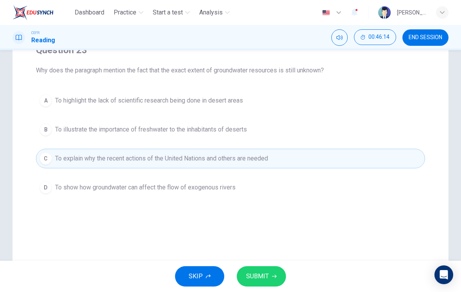
scroll to position [70, 0]
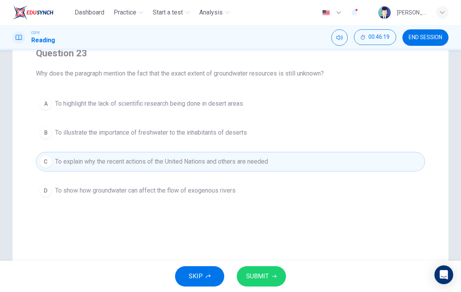
click at [269, 276] on button "SUBMIT" at bounding box center [261, 276] width 49 height 20
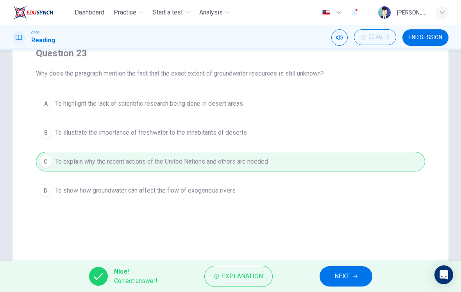
click at [352, 273] on button "NEXT" at bounding box center [346, 276] width 53 height 20
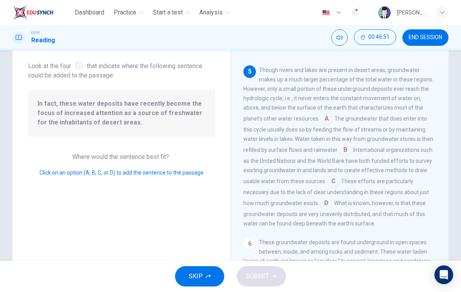
scroll to position [360, 0]
click at [339, 152] on input at bounding box center [345, 151] width 13 height 13
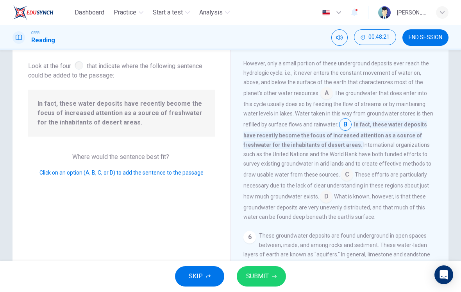
scroll to position [390, 0]
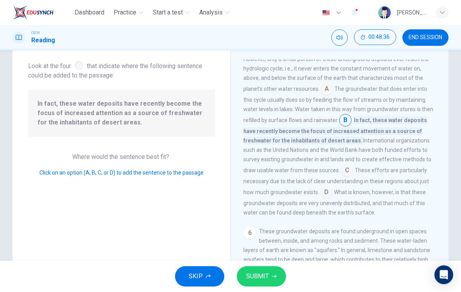
click at [333, 187] on input at bounding box center [326, 192] width 13 height 13
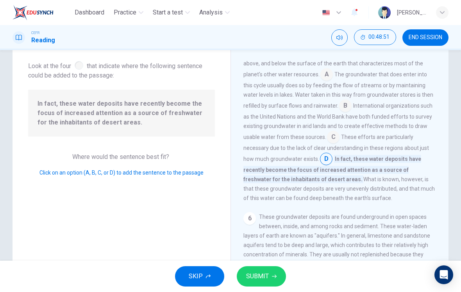
scroll to position [399, 0]
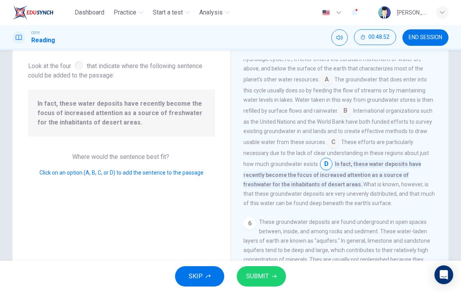
click at [327, 149] on input at bounding box center [333, 142] width 13 height 13
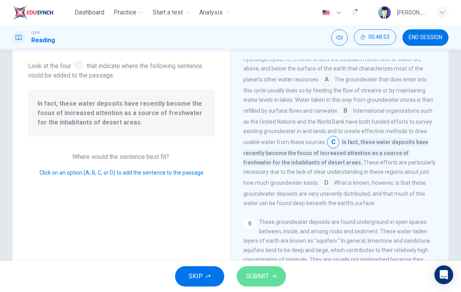
click at [258, 286] on button "SUBMIT" at bounding box center [261, 276] width 49 height 20
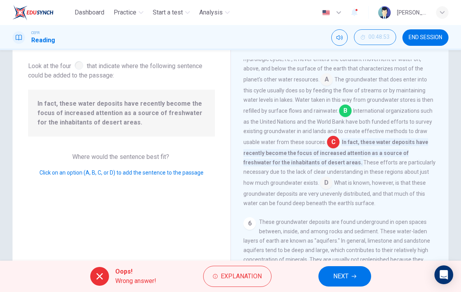
click at [344, 272] on span "NEXT" at bounding box center [340, 276] width 15 height 11
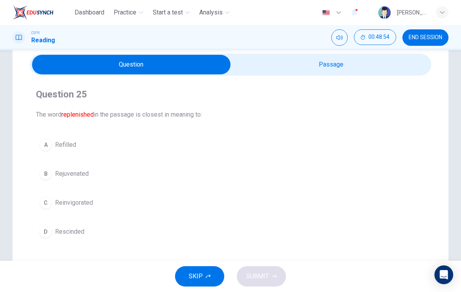
scroll to position [29, 0]
click at [369, 70] on input "checkbox" at bounding box center [131, 65] width 603 height 20
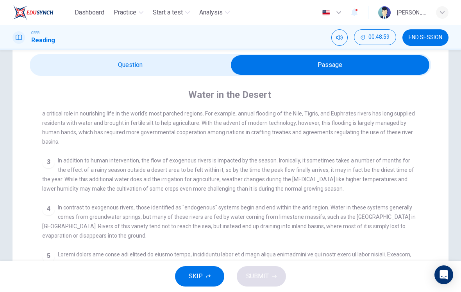
scroll to position [89, 0]
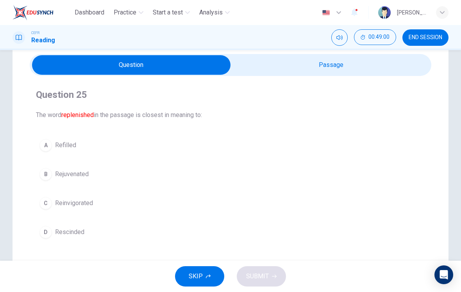
click at [390, 72] on input "checkbox" at bounding box center [131, 65] width 603 height 20
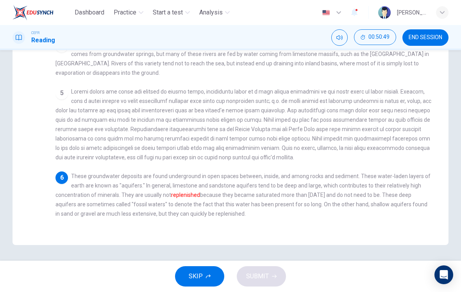
scroll to position [135, 0]
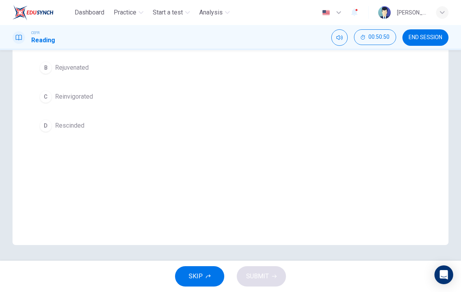
click at [86, 73] on button "B Rejuvenated" at bounding box center [230, 68] width 389 height 20
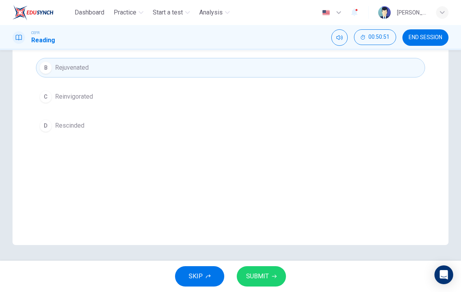
click at [267, 278] on span "SUBMIT" at bounding box center [257, 276] width 23 height 11
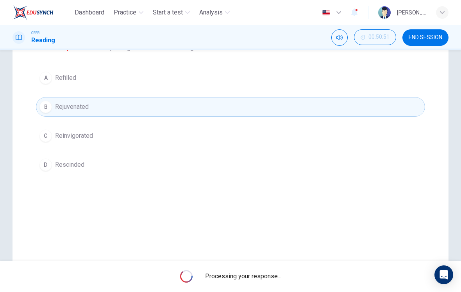
scroll to position [94, 0]
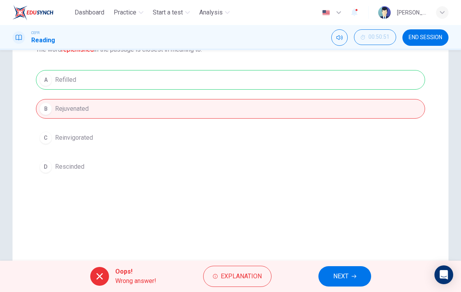
click at [350, 271] on button "NEXT" at bounding box center [345, 276] width 53 height 20
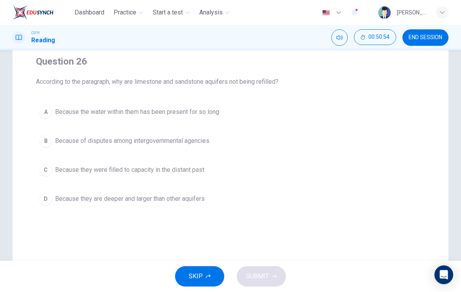
scroll to position [59, 0]
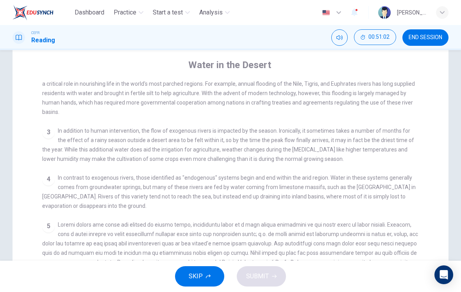
click at [352, 221] on span at bounding box center [230, 257] width 376 height 72
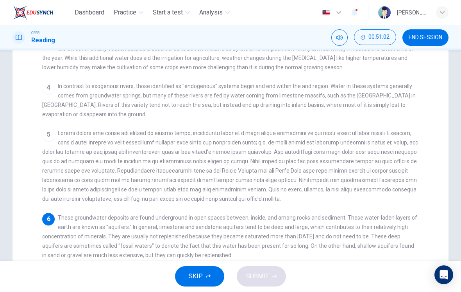
click at [355, 197] on div "5" at bounding box center [230, 165] width 377 height 75
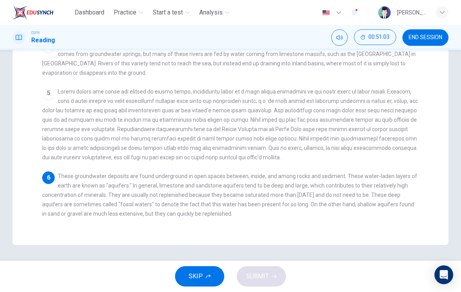
click at [356, 190] on span "These groundwater deposits are found underground in open spaces between, inside…" at bounding box center [229, 195] width 375 height 44
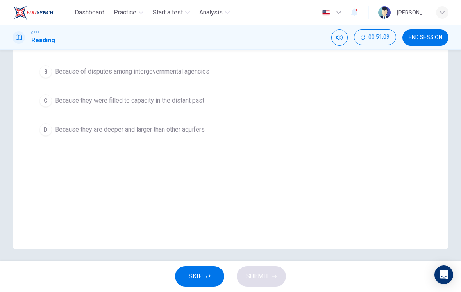
scroll to position [130, 0]
click at [195, 102] on span "Because they were filled to capacity in the distant past" at bounding box center [129, 101] width 149 height 9
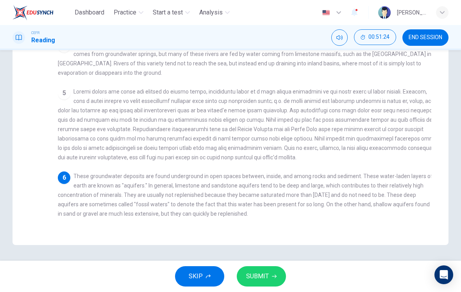
scroll to position [135, 0]
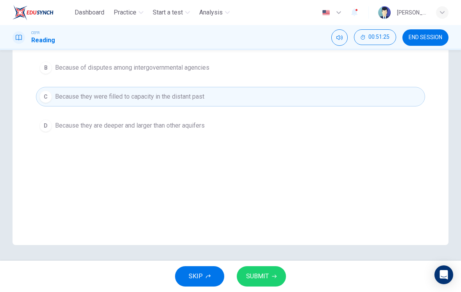
click at [272, 269] on button "SUBMIT" at bounding box center [261, 276] width 49 height 20
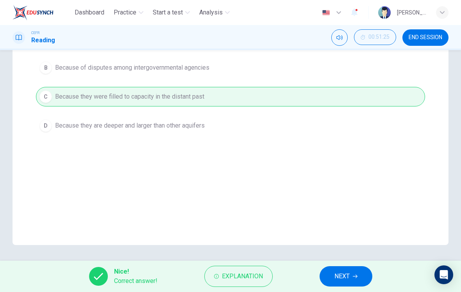
click at [347, 279] on span "NEXT" at bounding box center [342, 276] width 15 height 11
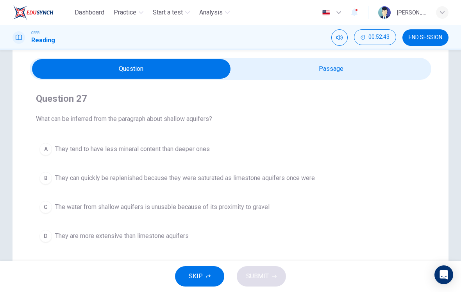
scroll to position [24, 0]
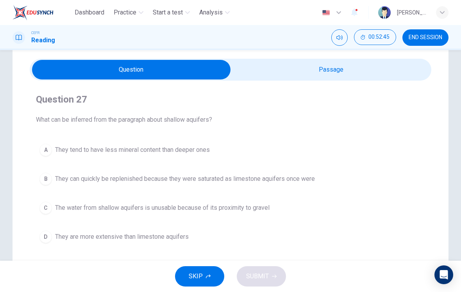
click at [210, 156] on button "A They tend to have less mineral content than deeper ones" at bounding box center [230, 150] width 389 height 20
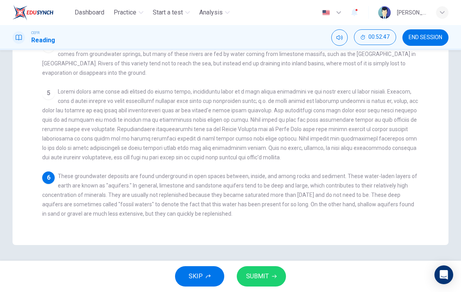
scroll to position [192, 0]
checkbox input "false"
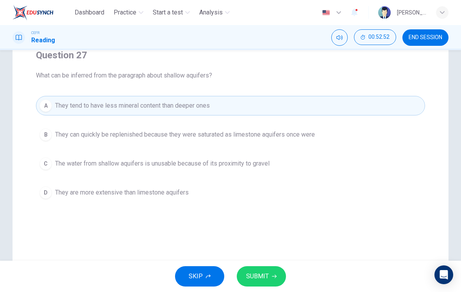
scroll to position [69, 0]
click at [275, 278] on icon "button" at bounding box center [274, 276] width 5 height 5
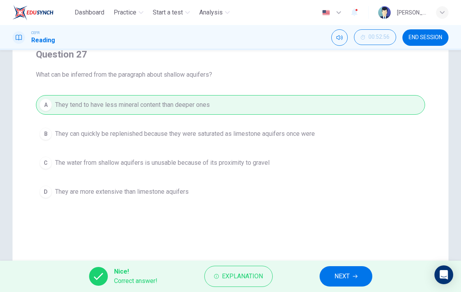
click at [348, 277] on span "NEXT" at bounding box center [342, 276] width 15 height 11
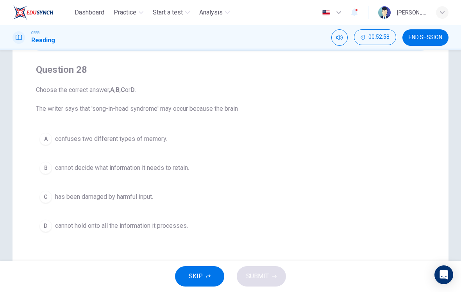
scroll to position [7, 0]
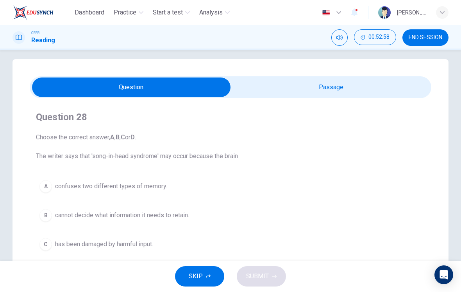
click at [368, 87] on input "checkbox" at bounding box center [131, 87] width 603 height 20
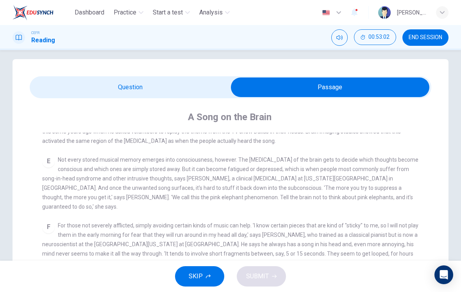
scroll to position [287, 0]
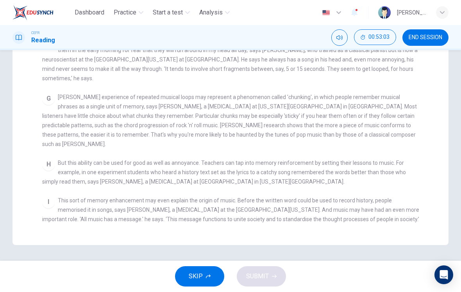
click at [285, 195] on div "I This sort of memory enhancement may even explain the origin of music. Before …" at bounding box center [230, 209] width 377 height 28
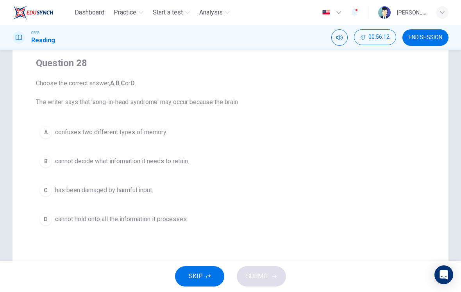
scroll to position [65, 0]
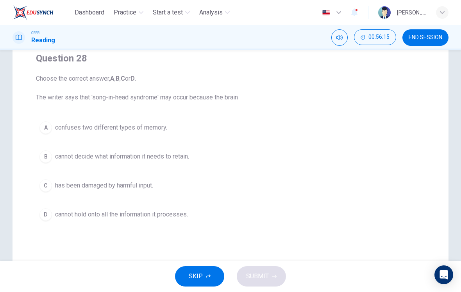
click at [51, 152] on button "B cannot decide what information it needs to retain." at bounding box center [230, 157] width 389 height 20
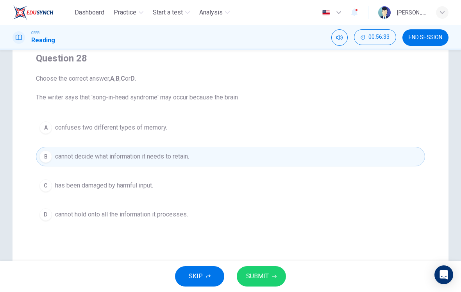
click at [260, 286] on button "SUBMIT" at bounding box center [261, 276] width 49 height 20
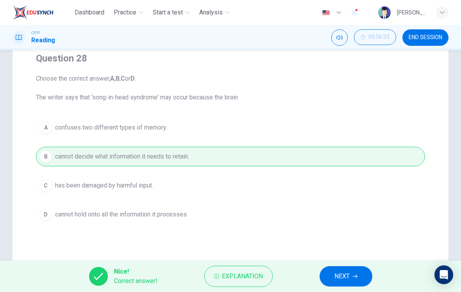
click at [349, 272] on span "NEXT" at bounding box center [342, 276] width 15 height 11
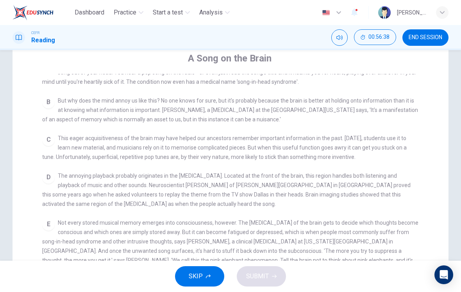
scroll to position [169, 0]
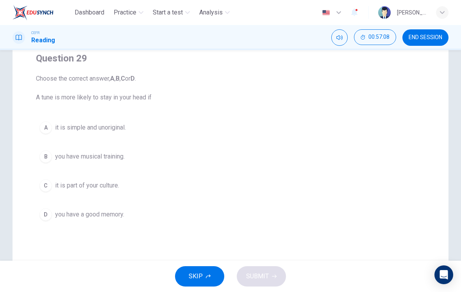
click at [46, 181] on div "C" at bounding box center [45, 185] width 13 height 13
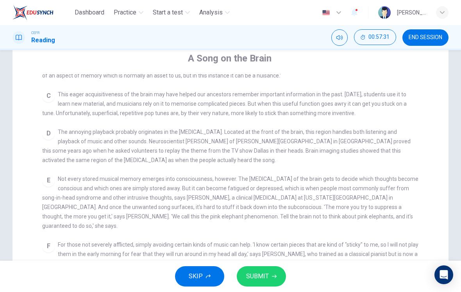
scroll to position [208, 0]
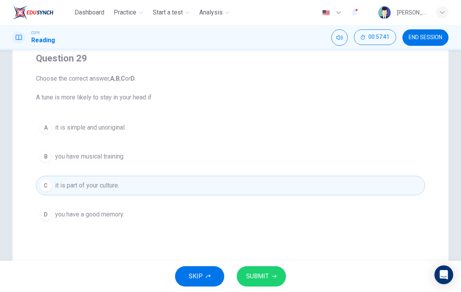
click at [303, 137] on button "A it is simple and unoriginal." at bounding box center [230, 128] width 389 height 20
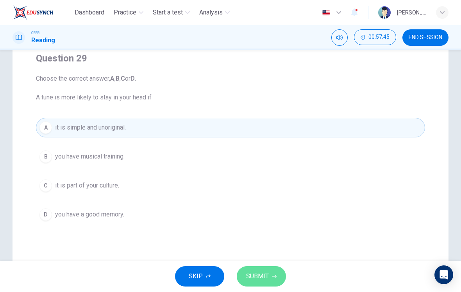
click at [268, 276] on span "SUBMIT" at bounding box center [257, 276] width 23 height 11
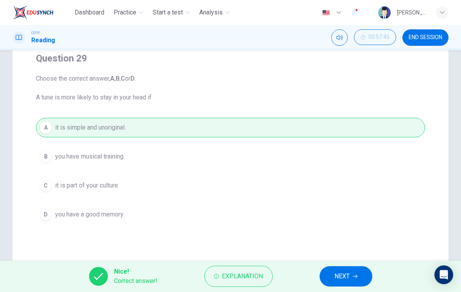
click at [343, 277] on span "NEXT" at bounding box center [342, 276] width 15 height 11
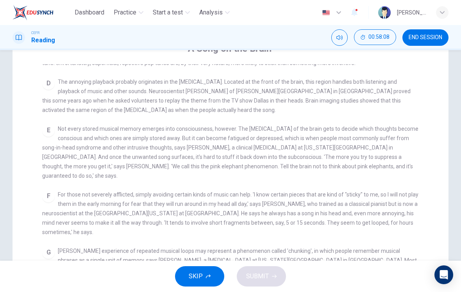
scroll to position [255, 0]
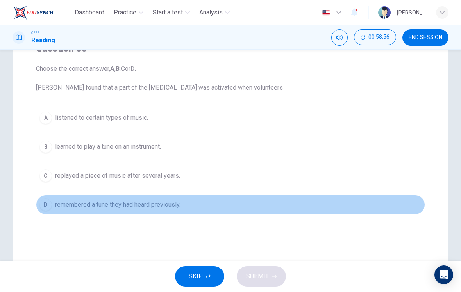
click at [161, 208] on span "remembered a tune they had heard previously." at bounding box center [117, 204] width 125 height 9
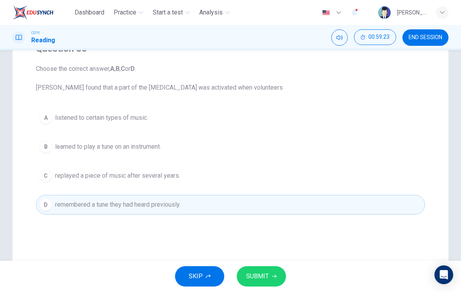
click at [179, 185] on button "C replayed a piece of music after several years." at bounding box center [230, 176] width 389 height 20
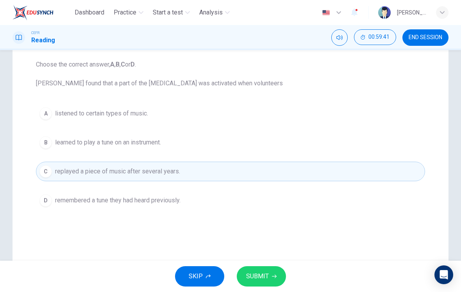
scroll to position [80, 0]
click at [264, 280] on span "SUBMIT" at bounding box center [257, 276] width 23 height 11
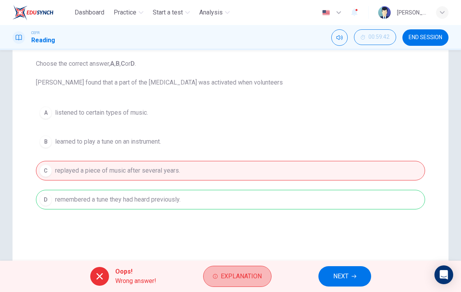
click at [249, 276] on span "Explanation" at bounding box center [241, 276] width 41 height 11
click at [303, 145] on div "A listened to certain types of music. B learned to play a tune on an instrument…" at bounding box center [230, 156] width 389 height 106
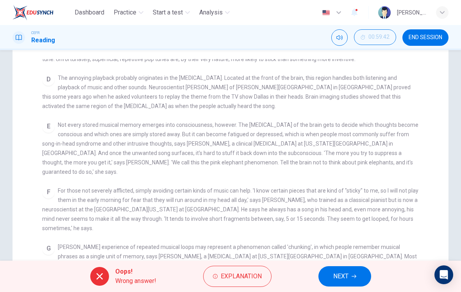
scroll to position [249, 0]
checkbox input "false"
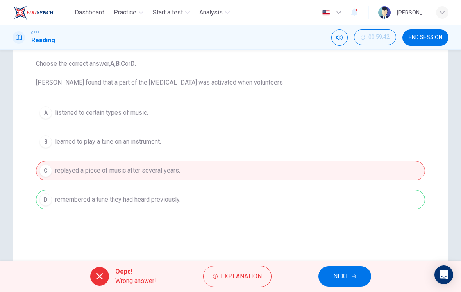
click at [330, 276] on button "NEXT" at bounding box center [345, 276] width 53 height 20
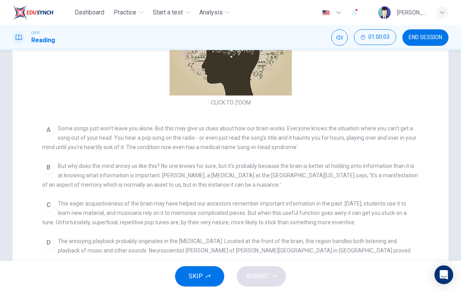
scroll to position [163, 0]
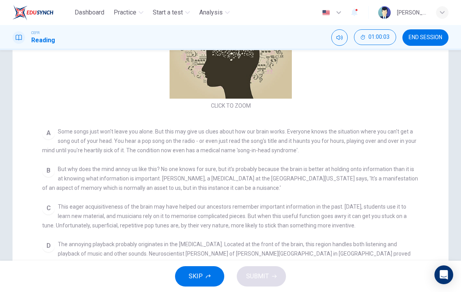
click at [376, 190] on div "B But why does the mind annoy us like this? No one knows for sure, but it's pro…" at bounding box center [230, 178] width 377 height 28
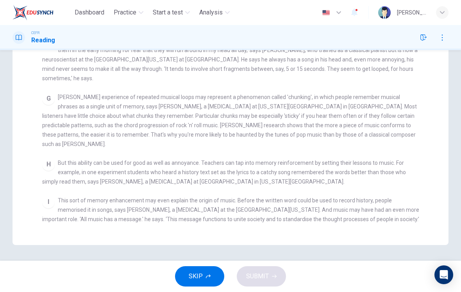
scroll to position [192, 0]
checkbox input "false"
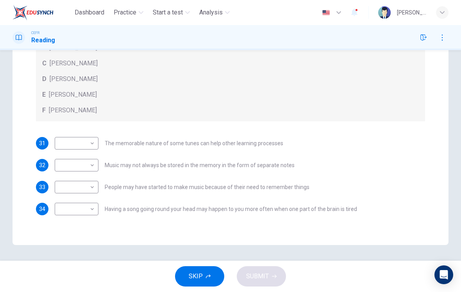
scroll to position [187, 0]
click at [70, 143] on body "Dashboard Practice Start a test Analysis English en ​ [PERSON_NAME] [PERSON_NAM…" at bounding box center [230, 146] width 461 height 292
click at [60, 203] on li "E" at bounding box center [77, 205] width 44 height 13
type input "E"
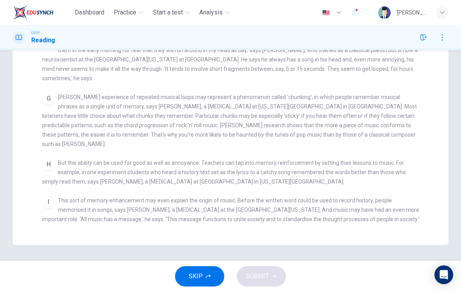
scroll to position [192, 0]
checkbox input "false"
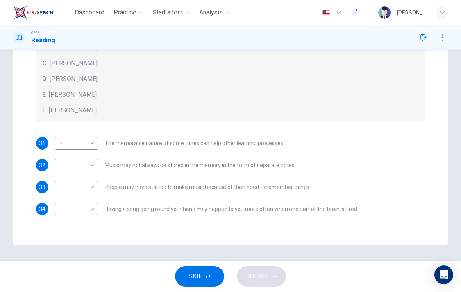
scroll to position [187, 0]
click at [61, 187] on body "Dashboard Practice Start a test Analysis English en ​ [PERSON_NAME] [PERSON_NAM…" at bounding box center [230, 146] width 461 height 292
click at [66, 244] on li "E" at bounding box center [77, 249] width 44 height 13
type input "E"
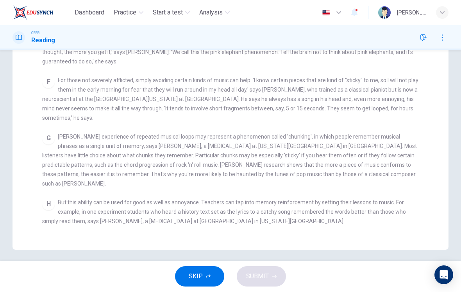
scroll to position [251, 0]
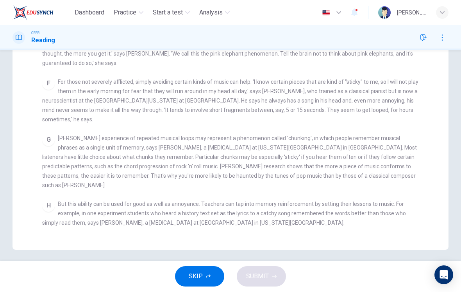
checkbox input "false"
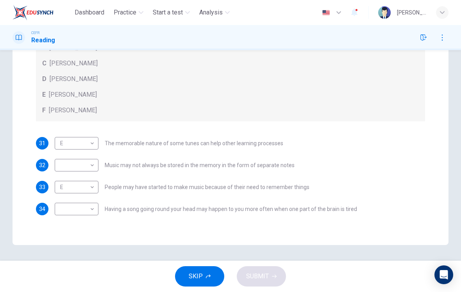
click at [63, 165] on body "Dashboard Practice Start a test Analysis English en ​ [PERSON_NAME] [PERSON_NAM…" at bounding box center [230, 146] width 461 height 292
click at [62, 211] on li "D" at bounding box center [77, 215] width 44 height 13
type input "D"
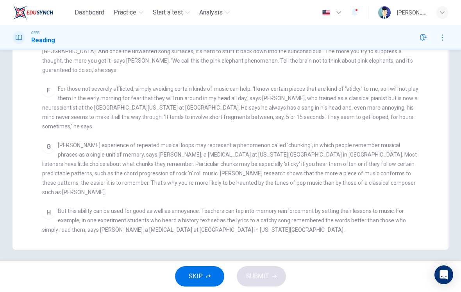
scroll to position [244, 0]
checkbox input "false"
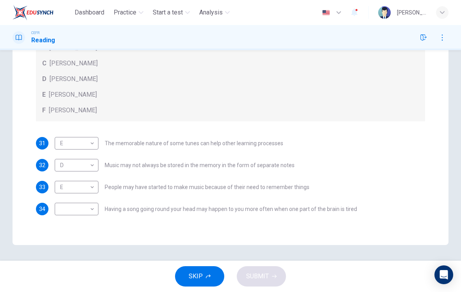
click at [61, 165] on body "Dashboard Practice Start a test Analysis English en ​ [PERSON_NAME] [PERSON_NAM…" at bounding box center [230, 146] width 461 height 292
click at [60, 202] on li "C" at bounding box center [77, 202] width 44 height 13
type input "C"
click at [68, 207] on body "Dashboard Practice Start a test Analysis English en ​ [PERSON_NAME] [PERSON_NAM…" at bounding box center [230, 146] width 461 height 292
click at [62, 238] on li "C" at bounding box center [77, 241] width 44 height 13
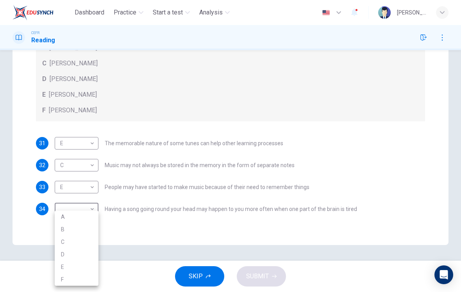
type input "C"
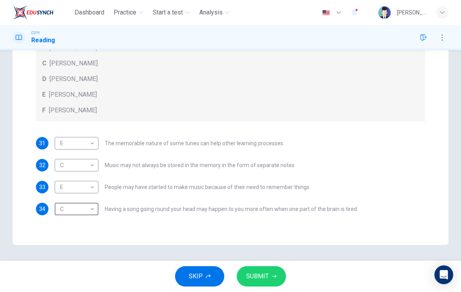
click at [62, 167] on body "Dashboard Practice Start a test Analysis English en ​ [PERSON_NAME] [PERSON_NAM…" at bounding box center [230, 146] width 461 height 292
click at [385, 145] on div at bounding box center [230, 146] width 461 height 292
click at [368, 140] on div "31 E E ​ The memorable nature of some tunes can help other learning processes" at bounding box center [230, 143] width 389 height 13
click at [62, 165] on body "Dashboard Practice Start a test Analysis English en ​ [PERSON_NAME] [PERSON_NAM…" at bounding box center [230, 146] width 461 height 292
click at [60, 213] on li "D" at bounding box center [77, 215] width 44 height 13
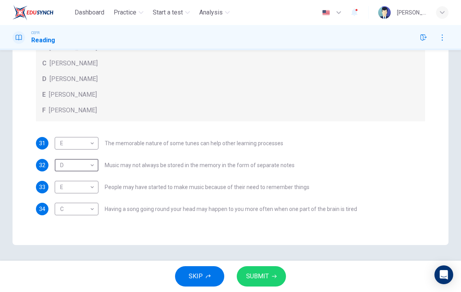
type input "D"
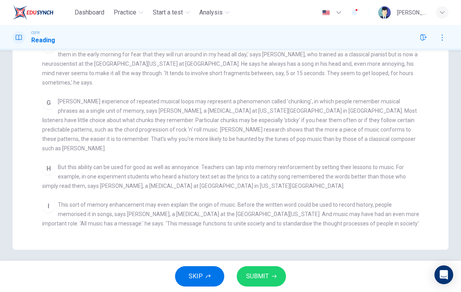
scroll to position [287, 0]
checkbox input "false"
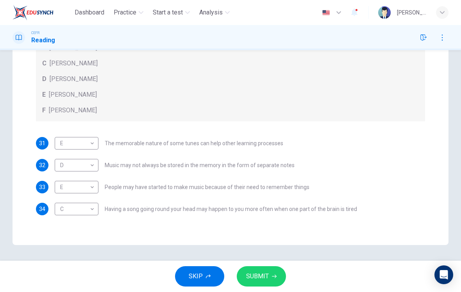
click at [68, 144] on body "Dashboard Practice Start a test Analysis English en ​ [PERSON_NAME] [PERSON_NAM…" at bounding box center [230, 146] width 461 height 292
click at [63, 216] on li "F" at bounding box center [77, 218] width 44 height 13
type input "F"
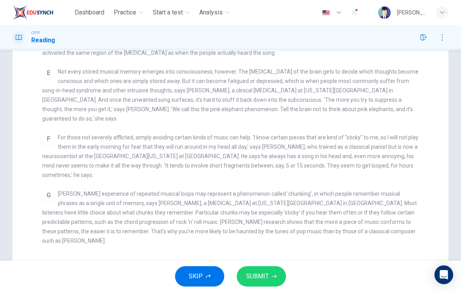
scroll to position [219, 0]
checkbox input "false"
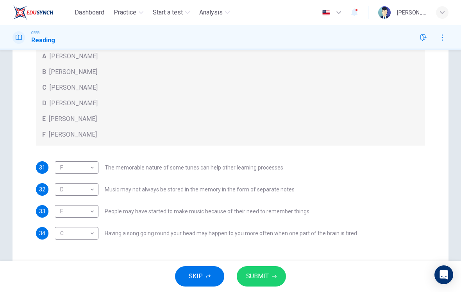
click at [66, 233] on body "Dashboard Practice Start a test Analysis English en ​ [PERSON_NAME] [PERSON_NAM…" at bounding box center [230, 146] width 461 height 292
click at [60, 231] on li "B" at bounding box center [77, 229] width 44 height 13
type input "B"
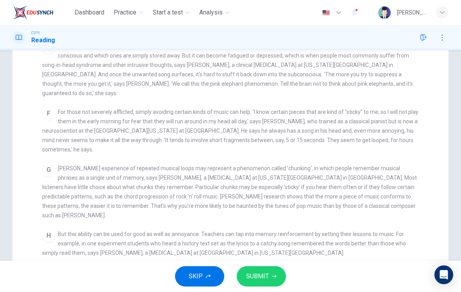
scroll to position [250, 0]
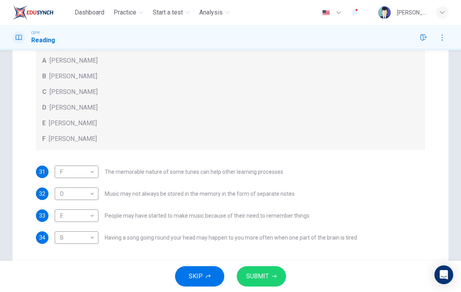
click at [265, 276] on span "SUBMIT" at bounding box center [257, 276] width 23 height 11
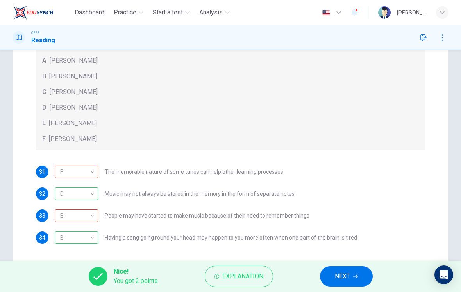
click at [90, 210] on div "E" at bounding box center [75, 215] width 41 height 22
click at [81, 176] on div "F" at bounding box center [75, 172] width 41 height 22
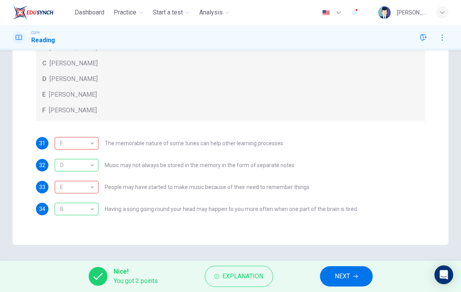
scroll to position [187, 0]
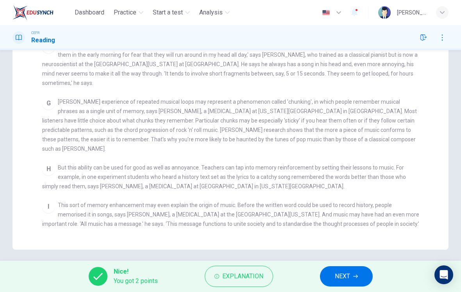
checkbox input "false"
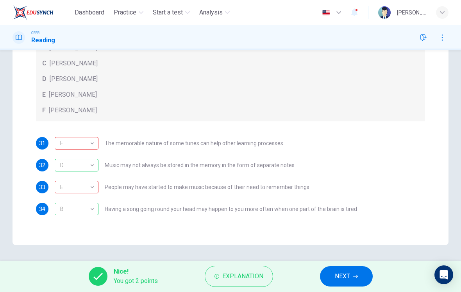
click at [347, 270] on button "NEXT" at bounding box center [346, 276] width 53 height 20
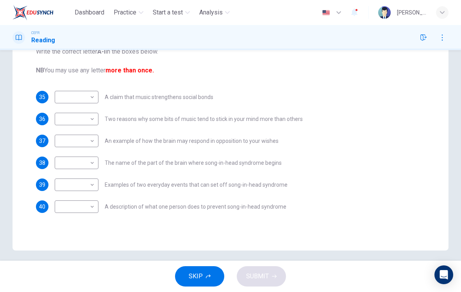
scroll to position [131, 0]
click at [60, 140] on body "Dashboard Practice Start a test Analysis English en ​ [PERSON_NAME] [PERSON_NAM…" at bounding box center [230, 146] width 461 height 292
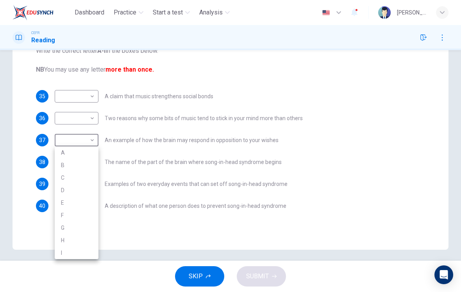
click at [391, 119] on div at bounding box center [230, 146] width 461 height 292
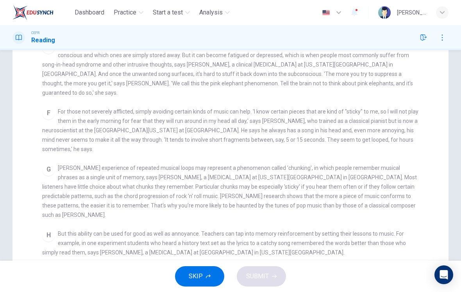
scroll to position [287, 0]
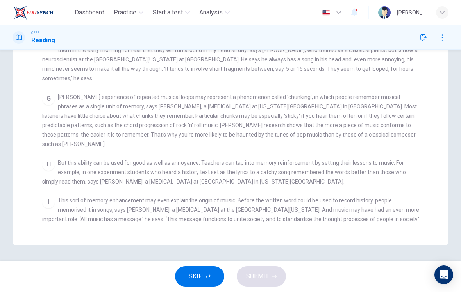
click at [45, 138] on div "CLICK TO ZOOM Click to Zoom A Some songs just won't leave you alone. But this m…" at bounding box center [235, 88] width 387 height 280
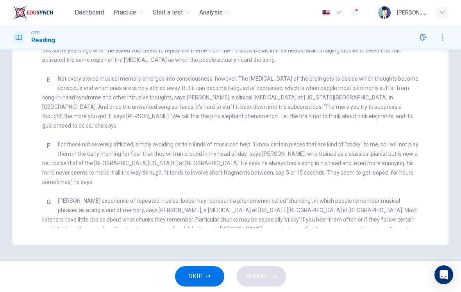
scroll to position [187, 0]
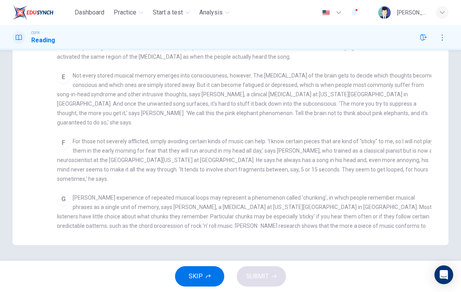
checkbox input "false"
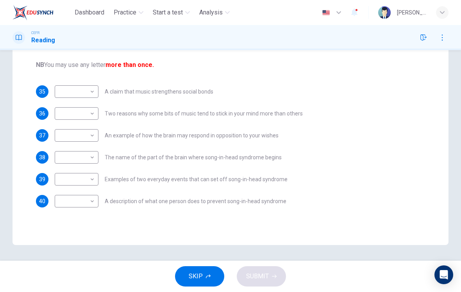
click at [65, 195] on body "Dashboard Practice Start a test Analysis English en ​ [PERSON_NAME] [PERSON_NAM…" at bounding box center [230, 146] width 461 height 292
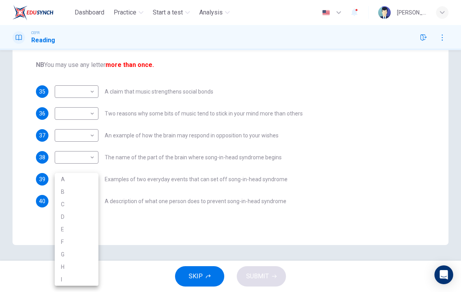
click at [61, 236] on li "F" at bounding box center [77, 241] width 44 height 13
type input "F"
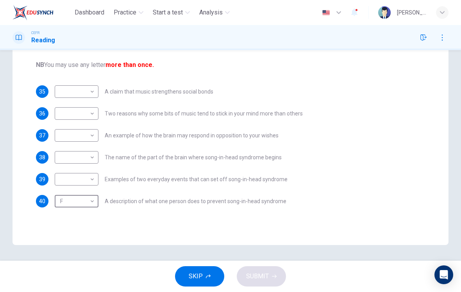
click at [66, 136] on body "Dashboard Practice Start a test Analysis English en ​ [PERSON_NAME] [PERSON_NAM…" at bounding box center [230, 146] width 461 height 292
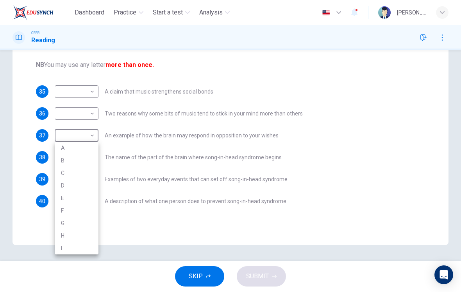
click at [63, 195] on li "E" at bounding box center [77, 198] width 44 height 13
type input "E"
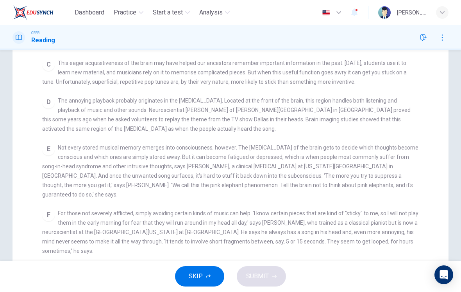
scroll to position [168, 0]
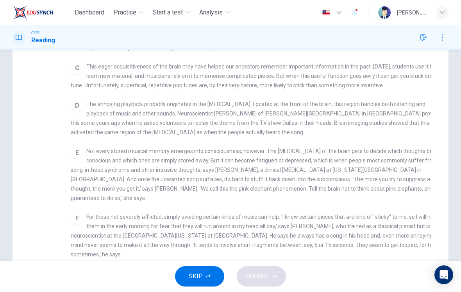
checkbox input "false"
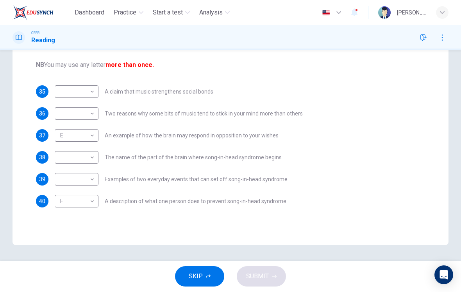
click at [66, 154] on body "Dashboard Practice Start a test Analysis English en ​ [PERSON_NAME] [PERSON_NAM…" at bounding box center [230, 146] width 461 height 292
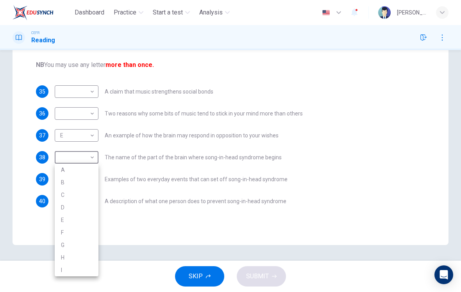
click at [58, 207] on li "D" at bounding box center [77, 207] width 44 height 13
type input "D"
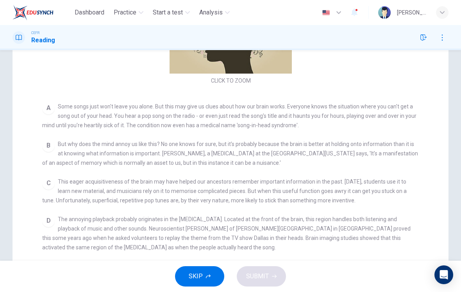
scroll to position [61, 0]
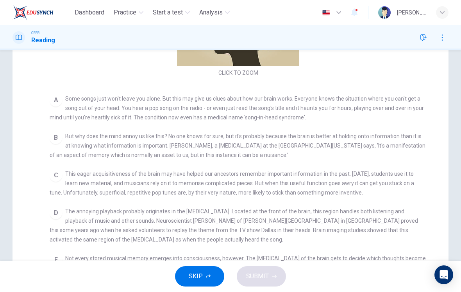
checkbox input "false"
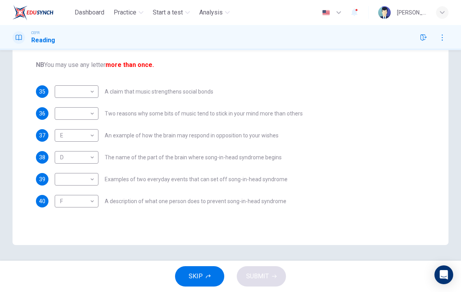
click at [68, 172] on body "Dashboard Practice Start a test Analysis English en ​ [PERSON_NAME] [PERSON_NAM…" at bounding box center [230, 146] width 461 height 292
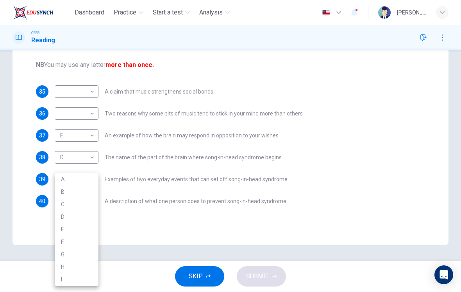
click at [57, 176] on li "A" at bounding box center [77, 179] width 44 height 13
type input "A"
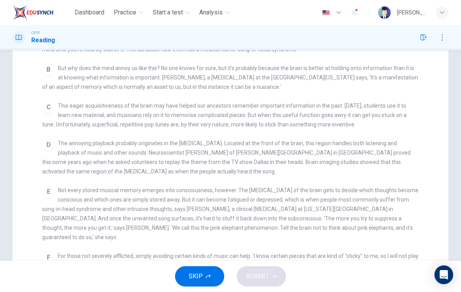
scroll to position [158, 0]
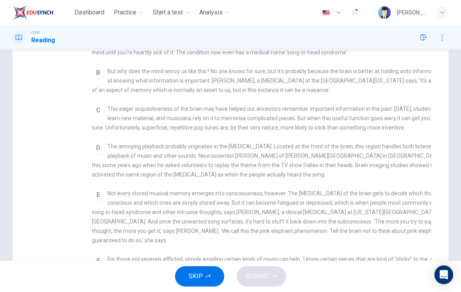
checkbox input "false"
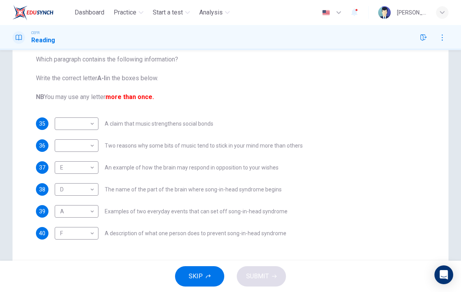
click at [70, 149] on body "Dashboard Practice Start a test Analysis English en ​ [PERSON_NAME] [PERSON_NAM…" at bounding box center [230, 146] width 461 height 292
click at [58, 184] on li "C" at bounding box center [77, 183] width 44 height 13
type input "C"
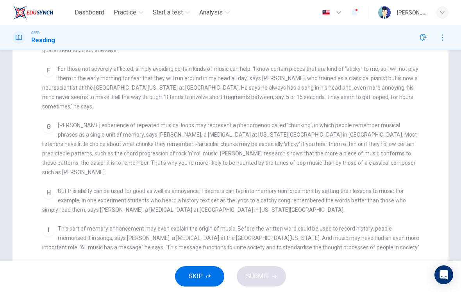
scroll to position [167, 0]
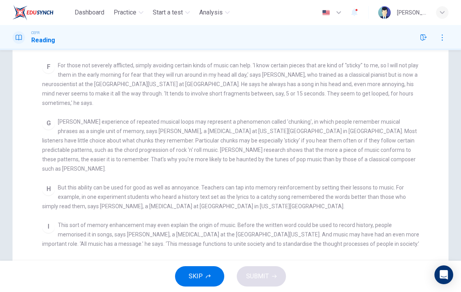
click at [43, 156] on div "[PERSON_NAME] experience of repeated musical loops may represent a phenomenon c…" at bounding box center [230, 145] width 377 height 56
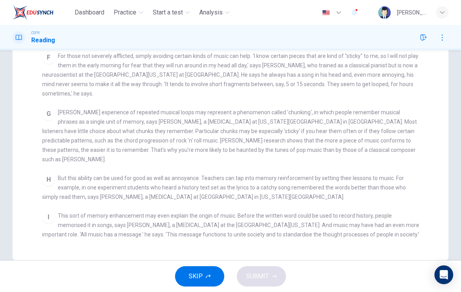
scroll to position [177, 0]
click at [48, 160] on div "CLICK TO ZOOM Click to Zoom A Some songs just won't leave you alone. But this m…" at bounding box center [235, 102] width 387 height 280
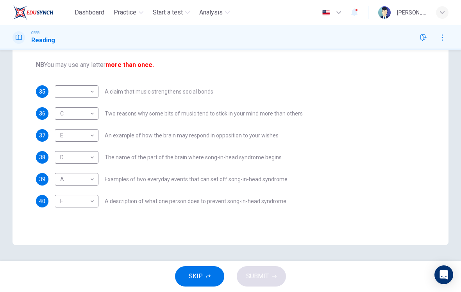
scroll to position [135, 0]
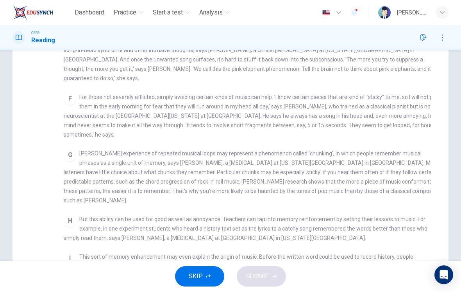
checkbox input "false"
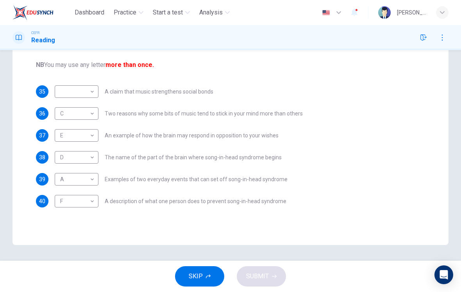
click at [69, 113] on body "Dashboard Practice Start a test Analysis English en ​ [PERSON_NAME] [PERSON_NAM…" at bounding box center [230, 146] width 461 height 292
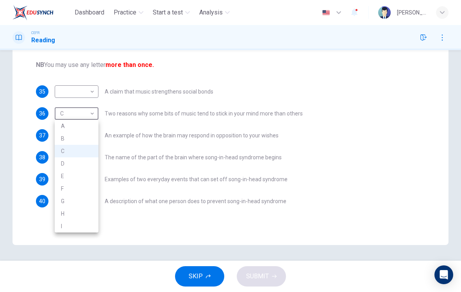
click at [62, 200] on li "G" at bounding box center [77, 201] width 44 height 13
type input "G"
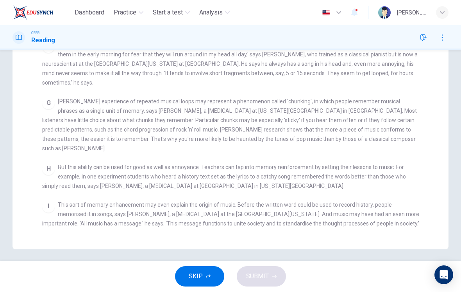
scroll to position [188, 0]
click at [375, 102] on span "[PERSON_NAME] experience of repeated musical loops may represent a phenomenon c…" at bounding box center [229, 123] width 375 height 53
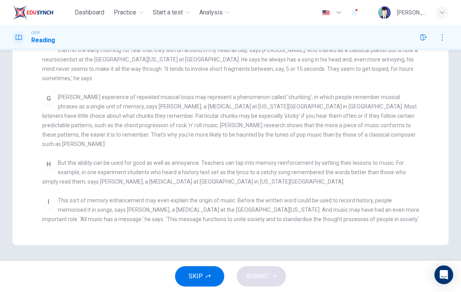
click at [379, 111] on div "[PERSON_NAME] experience of repeated musical loops may represent a phenomenon c…" at bounding box center [230, 120] width 377 height 56
checkbox input "false"
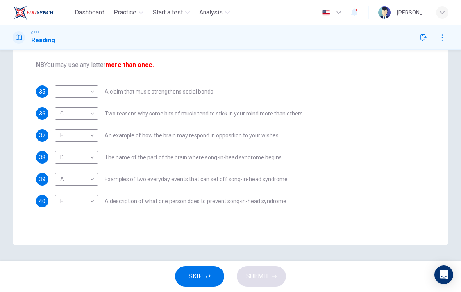
click at [68, 97] on body "Dashboard Practice Start a test Analysis English en ​ [PERSON_NAME] [PERSON_NAM…" at bounding box center [230, 146] width 461 height 292
click at [61, 204] on li "I" at bounding box center [77, 204] width 44 height 13
type input "I"
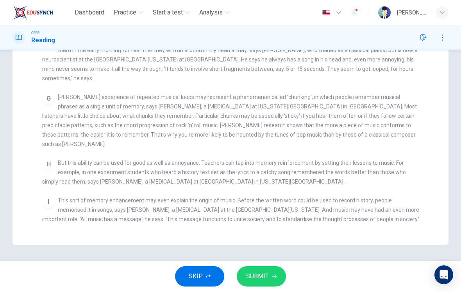
scroll to position [192, 0]
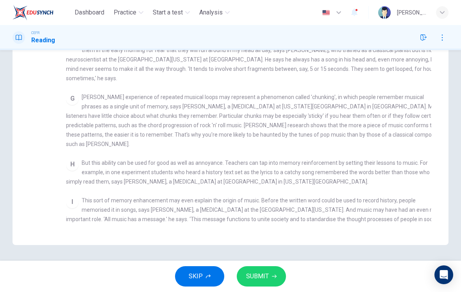
checkbox input "false"
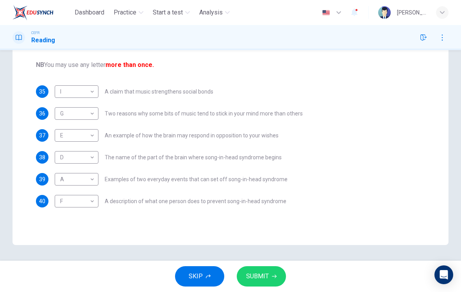
click at [265, 274] on span "SUBMIT" at bounding box center [257, 276] width 23 height 11
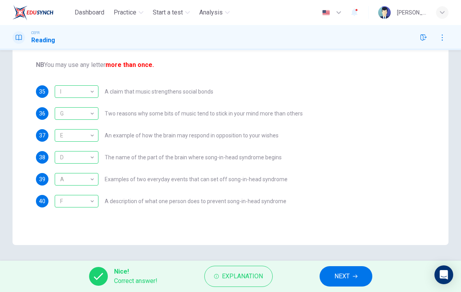
click at [348, 276] on span "NEXT" at bounding box center [342, 276] width 15 height 11
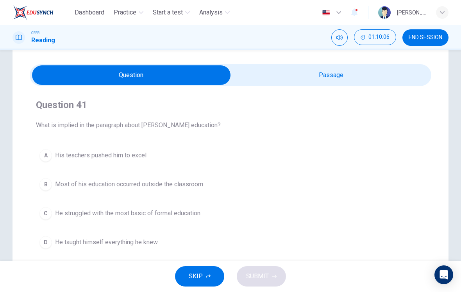
scroll to position [15, 0]
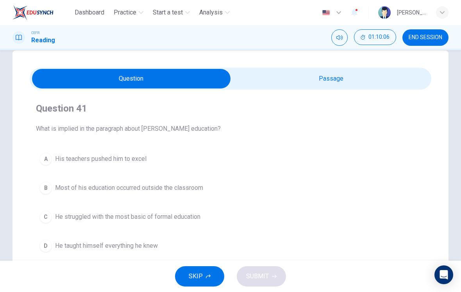
click at [387, 79] on input "checkbox" at bounding box center [131, 79] width 603 height 20
checkbox input "true"
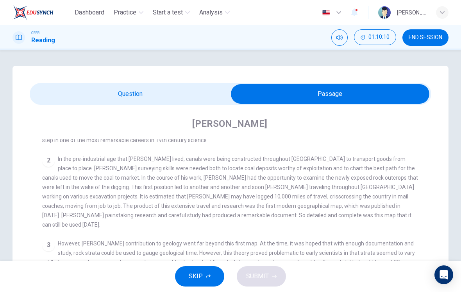
scroll to position [0, 0]
click at [431, 41] on span "END SESSION" at bounding box center [426, 37] width 34 height 6
